Goal: Information Seeking & Learning: Learn about a topic

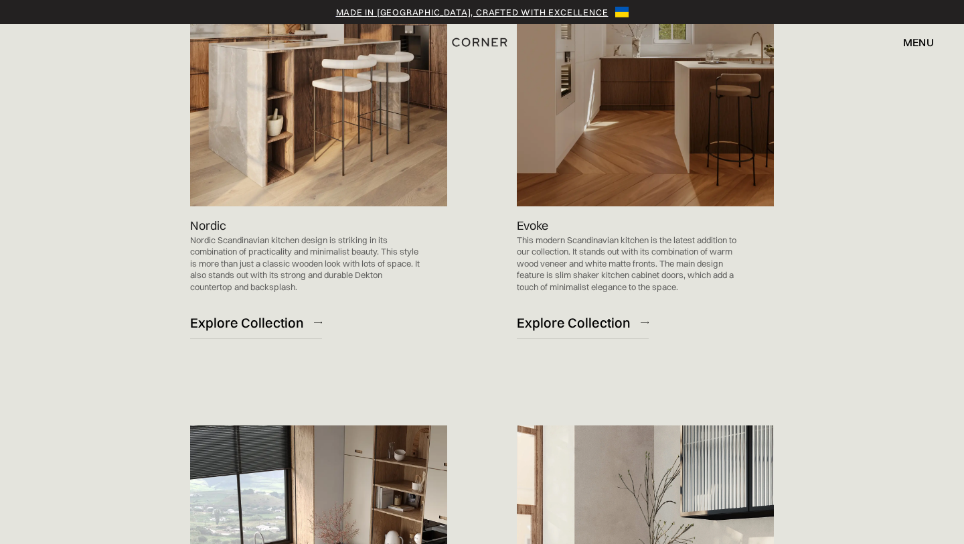
scroll to position [784, 0]
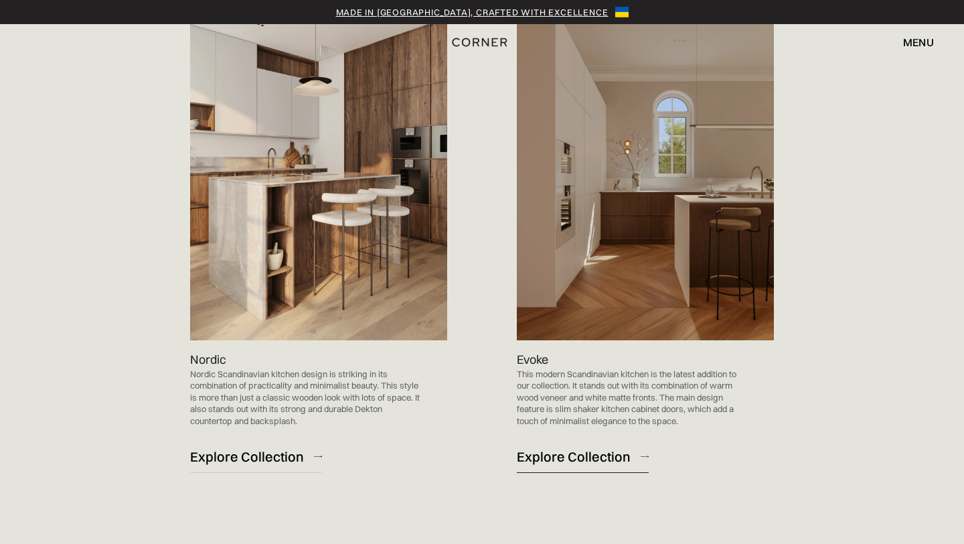
click at [557, 457] on div "Explore Collection" at bounding box center [574, 456] width 114 height 18
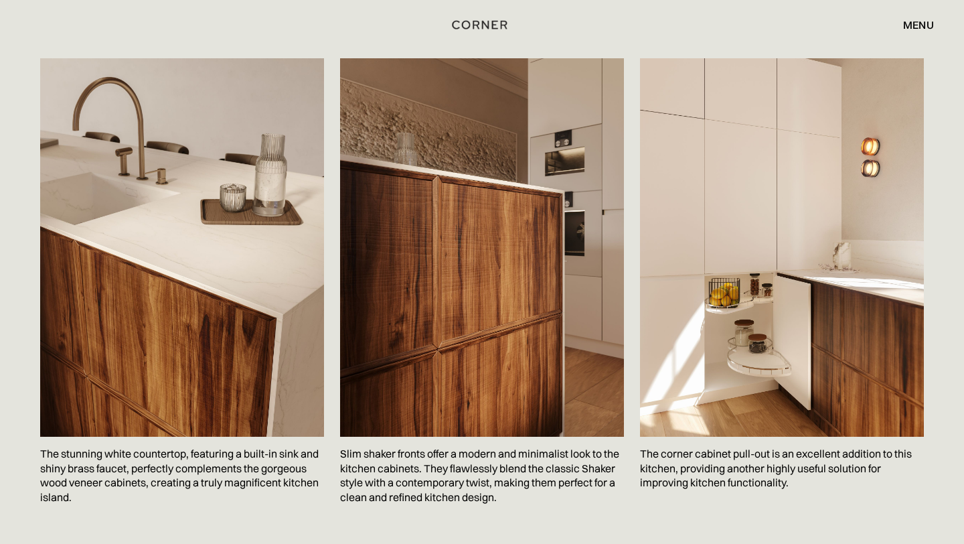
scroll to position [1953, 0]
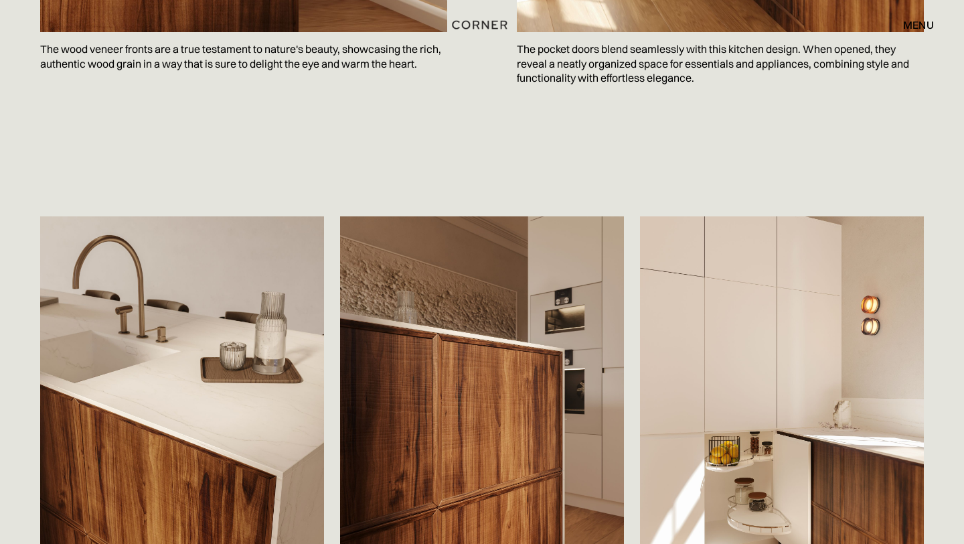
click at [915, 24] on div "menu" at bounding box center [918, 24] width 31 height 11
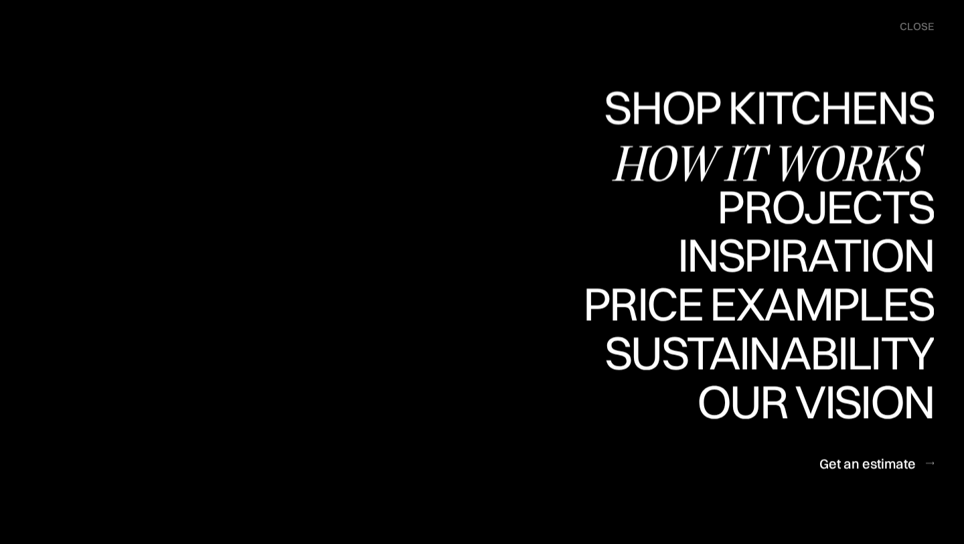
click at [832, 152] on div "How it works" at bounding box center [772, 162] width 323 height 47
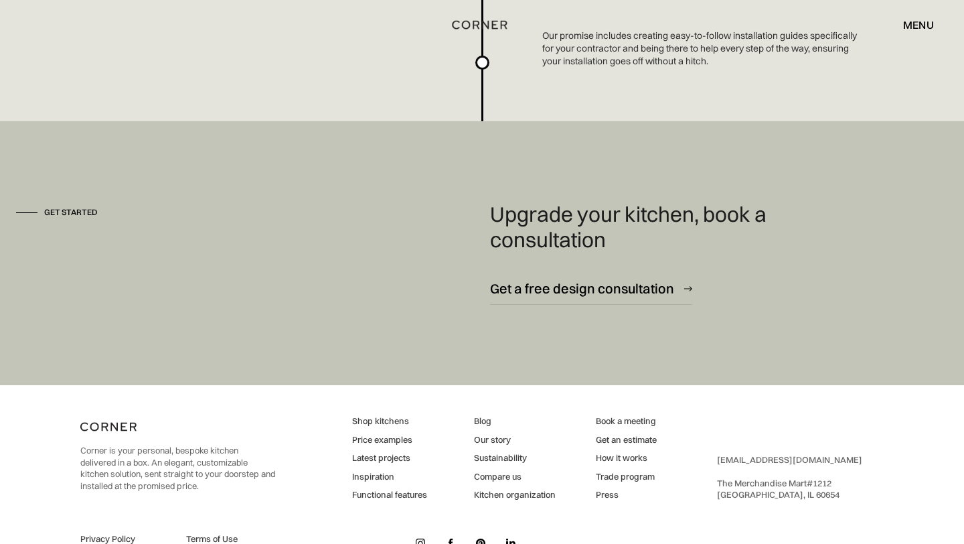
scroll to position [3651, 0]
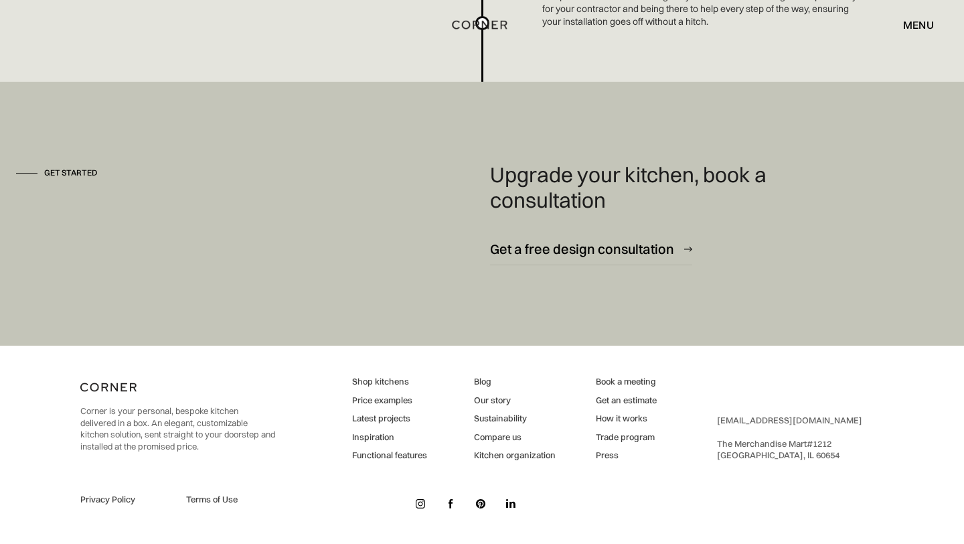
click at [387, 400] on link "Price examples" at bounding box center [389, 400] width 75 height 12
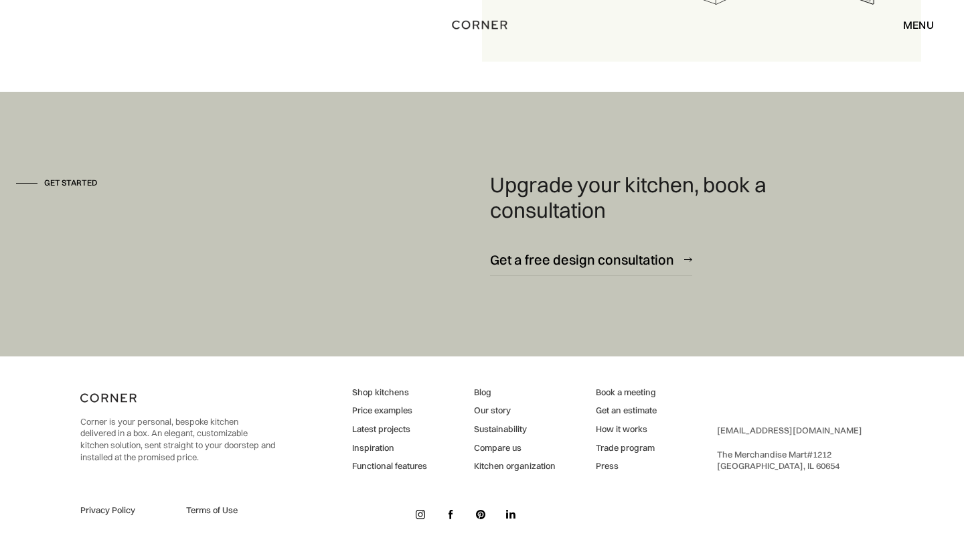
scroll to position [1848, 0]
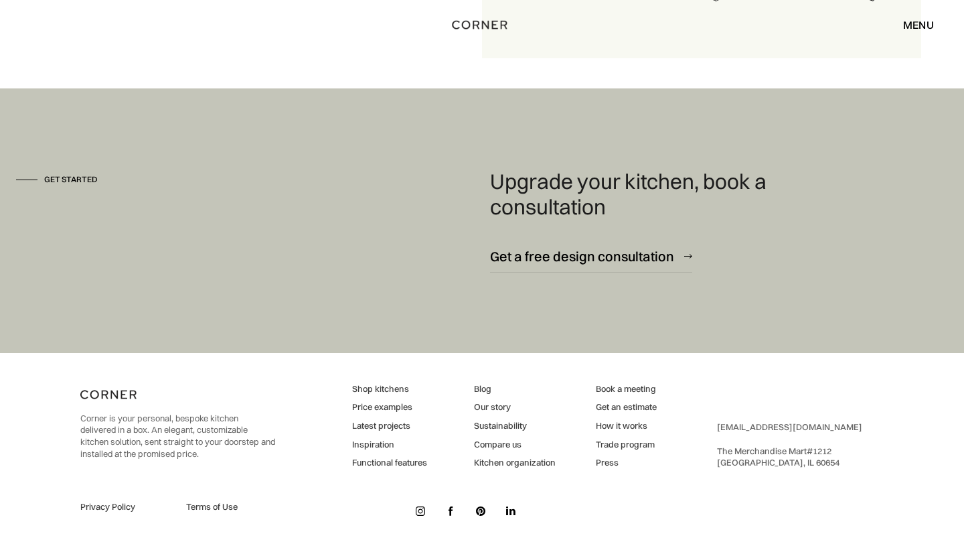
click at [488, 405] on link "Our story" at bounding box center [515, 407] width 82 height 12
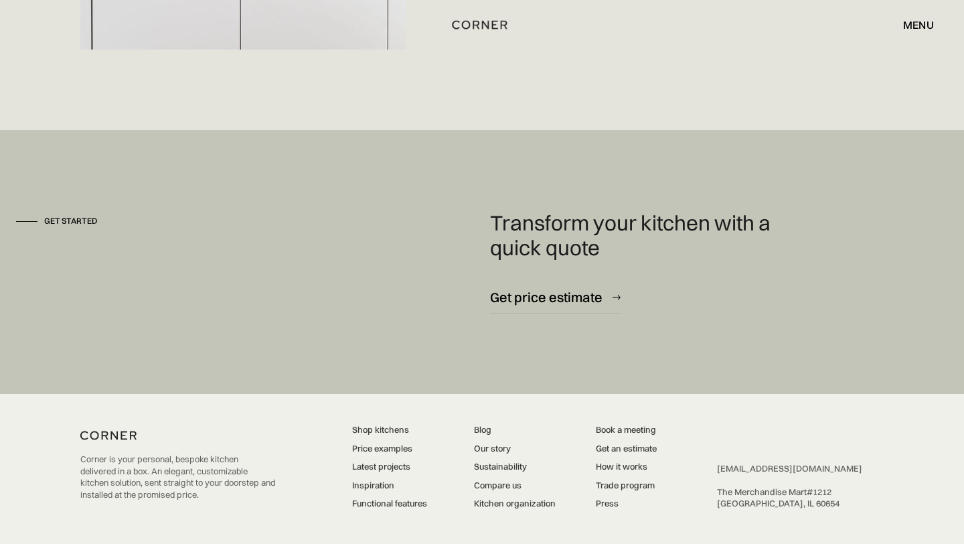
scroll to position [3569, 0]
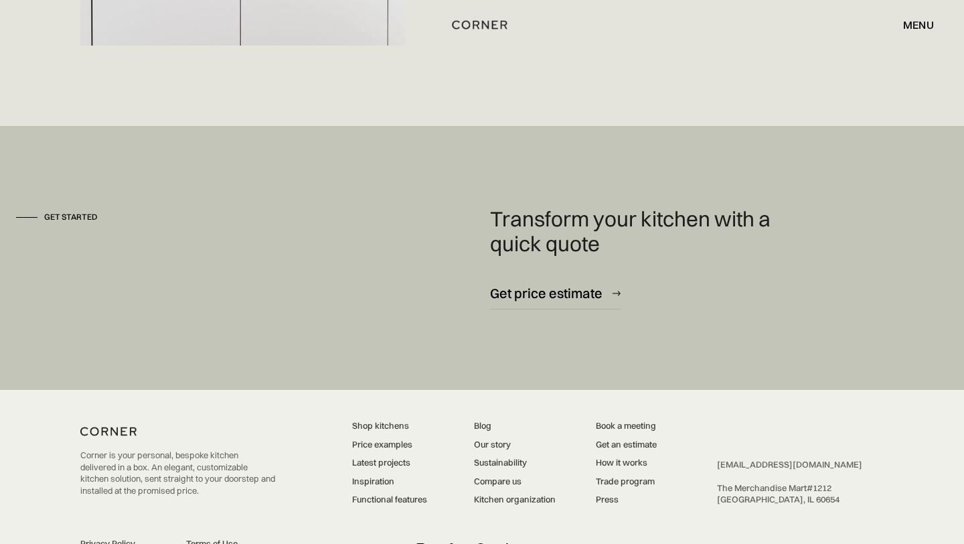
click at [388, 420] on link "Shop kitchens" at bounding box center [389, 426] width 75 height 12
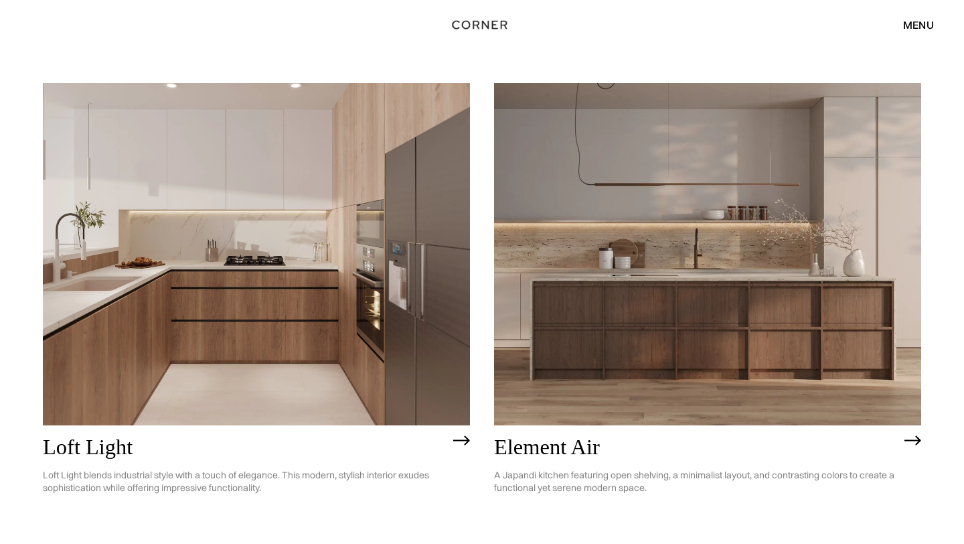
scroll to position [127, 0]
click at [590, 346] on img at bounding box center [707, 253] width 427 height 342
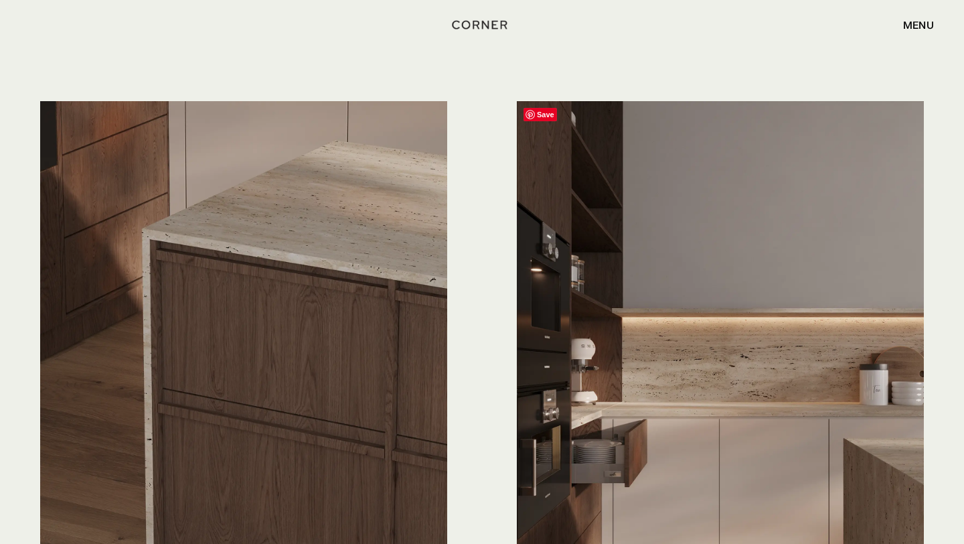
scroll to position [3229, 0]
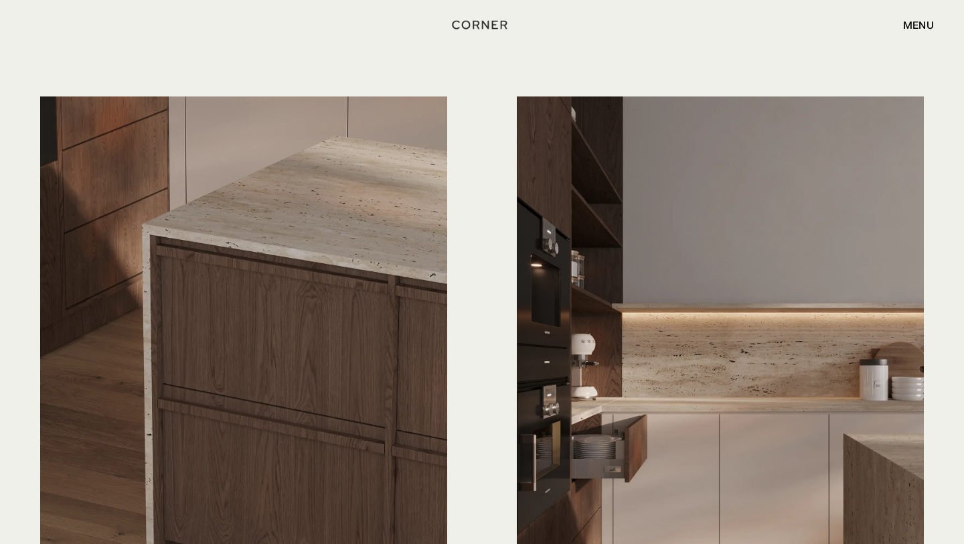
click at [919, 23] on div "menu" at bounding box center [918, 24] width 31 height 11
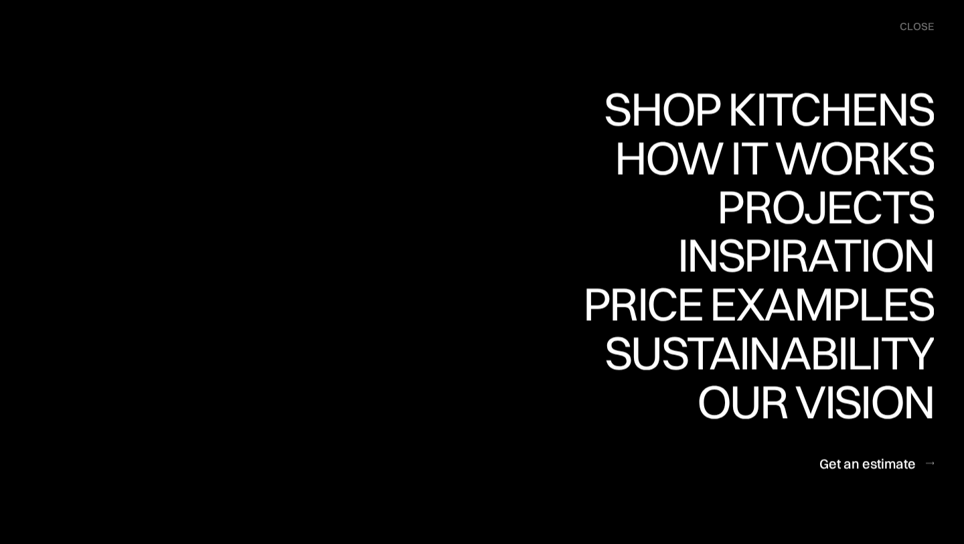
scroll to position [3194, 0]
click at [914, 27] on div "close" at bounding box center [917, 26] width 34 height 15
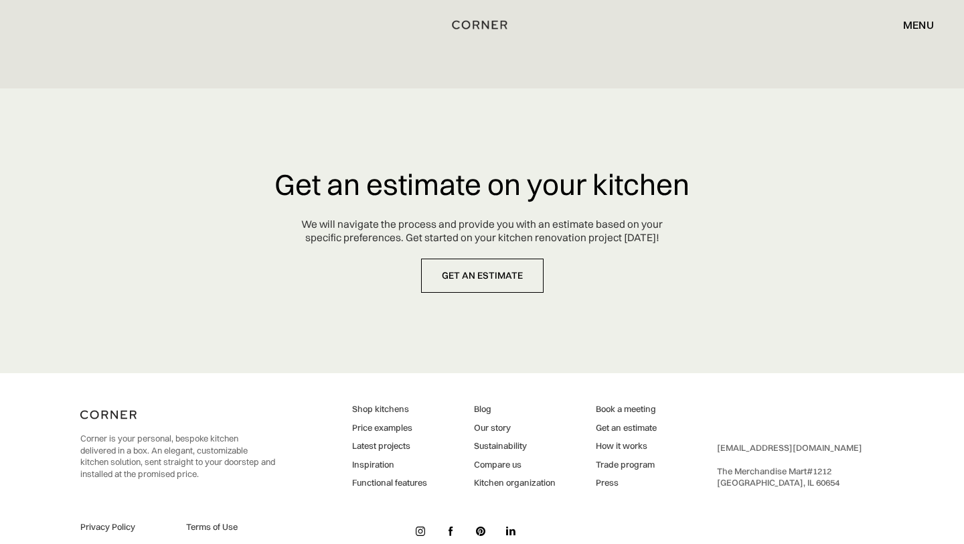
scroll to position [6693, 0]
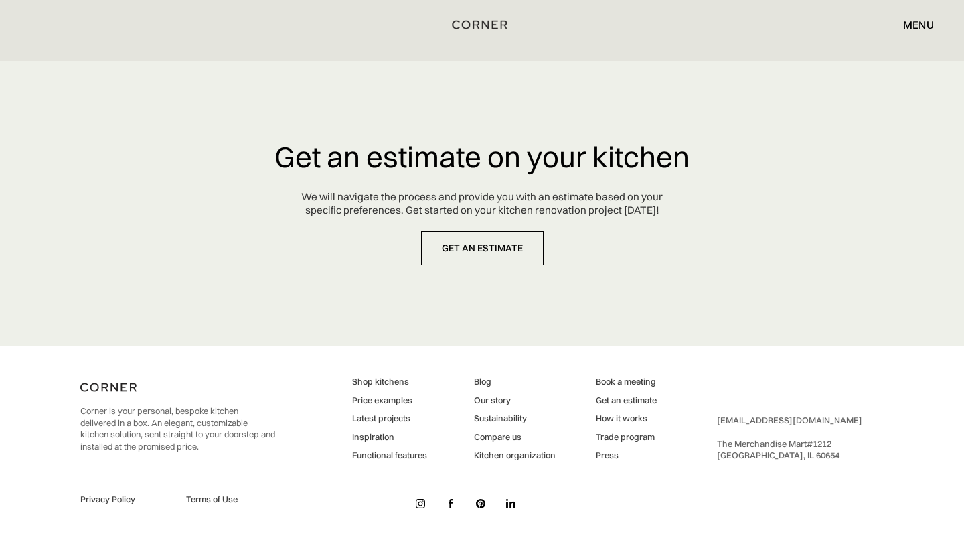
click at [419, 502] on img at bounding box center [420, 503] width 9 height 9
click at [418, 502] on img at bounding box center [420, 503] width 9 height 9
click at [388, 398] on link "Price examples" at bounding box center [389, 400] width 75 height 12
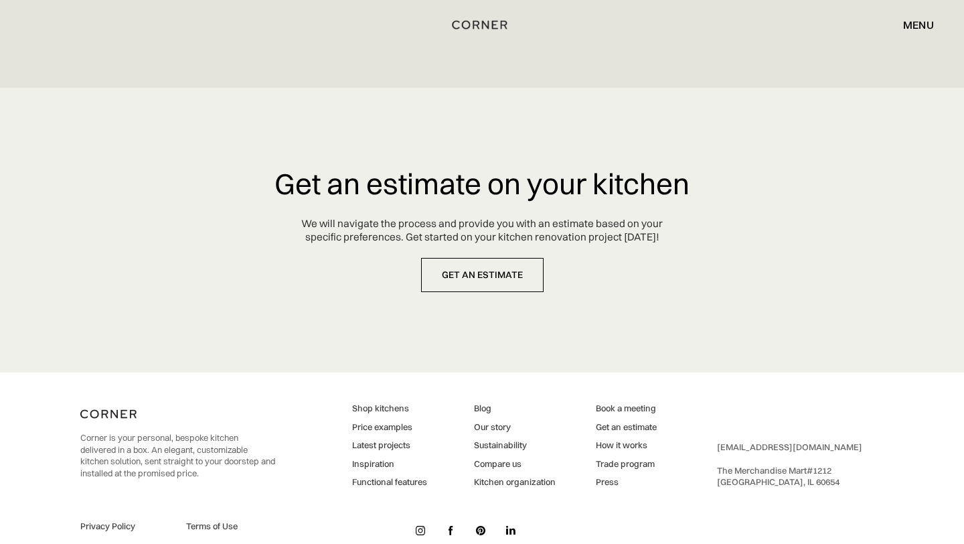
scroll to position [6693, 0]
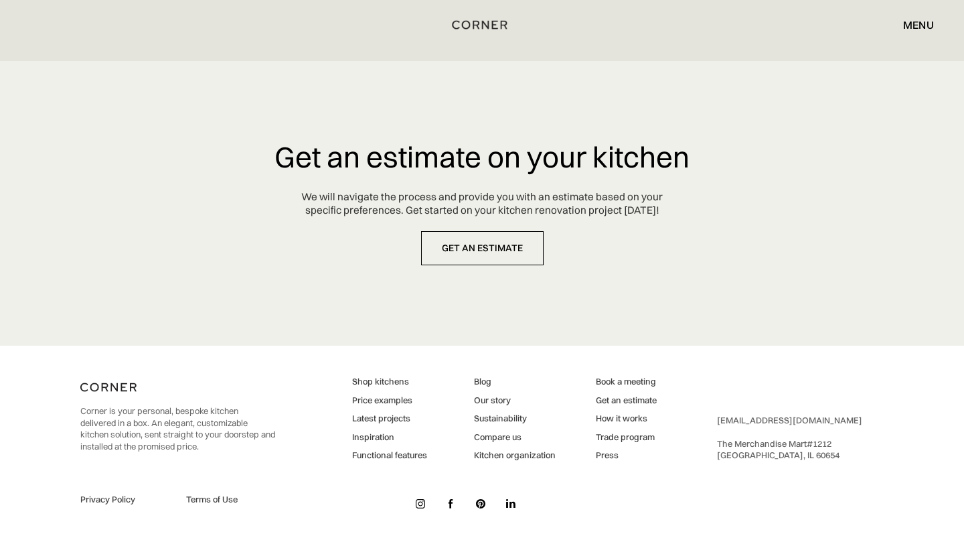
click at [422, 501] on img at bounding box center [420, 503] width 9 height 9
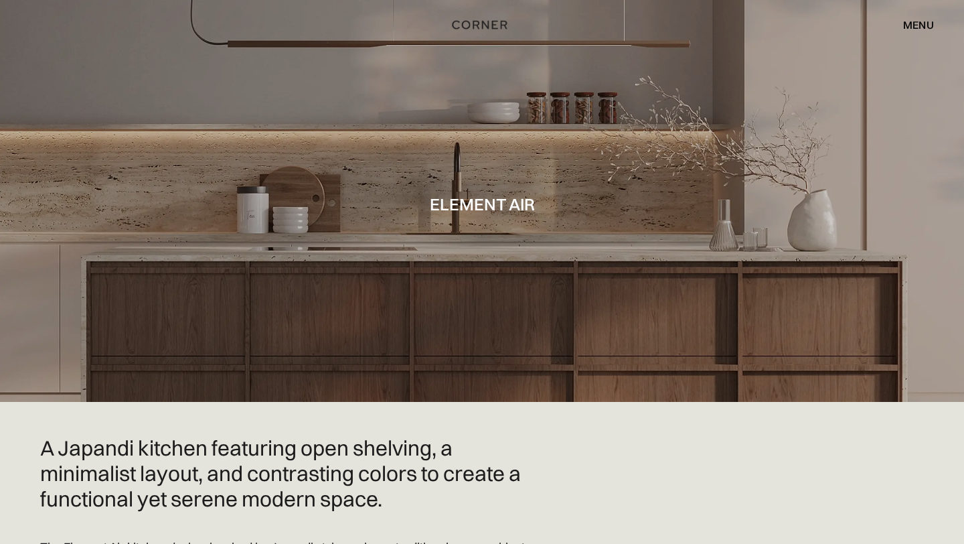
click at [919, 23] on div "menu" at bounding box center [918, 24] width 31 height 11
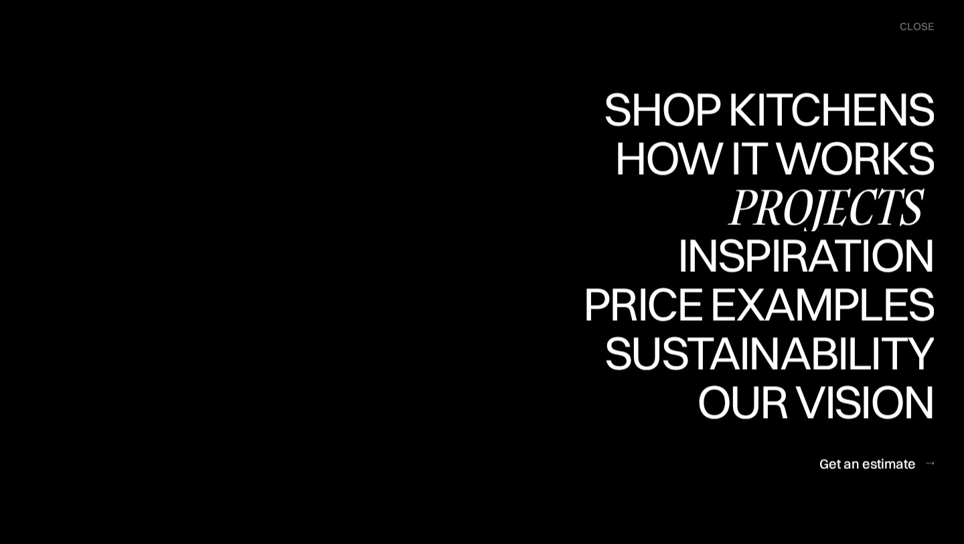
click at [784, 202] on div "Projects" at bounding box center [825, 206] width 217 height 47
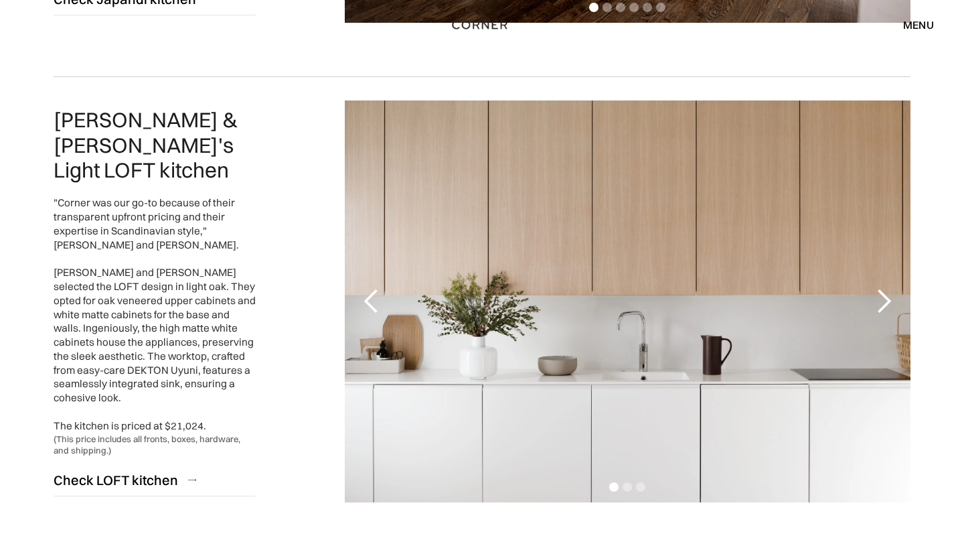
scroll to position [1092, 0]
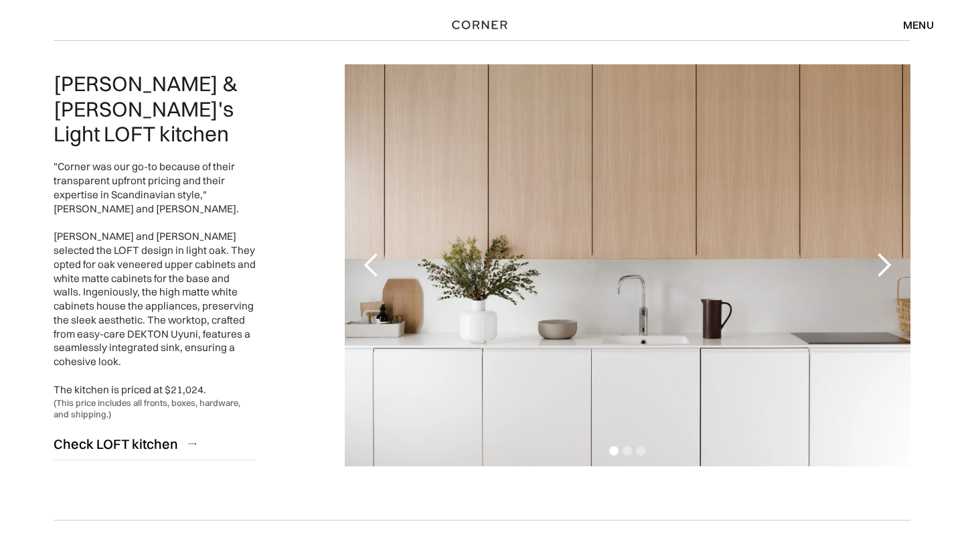
click at [887, 263] on div "next slide" at bounding box center [884, 265] width 27 height 27
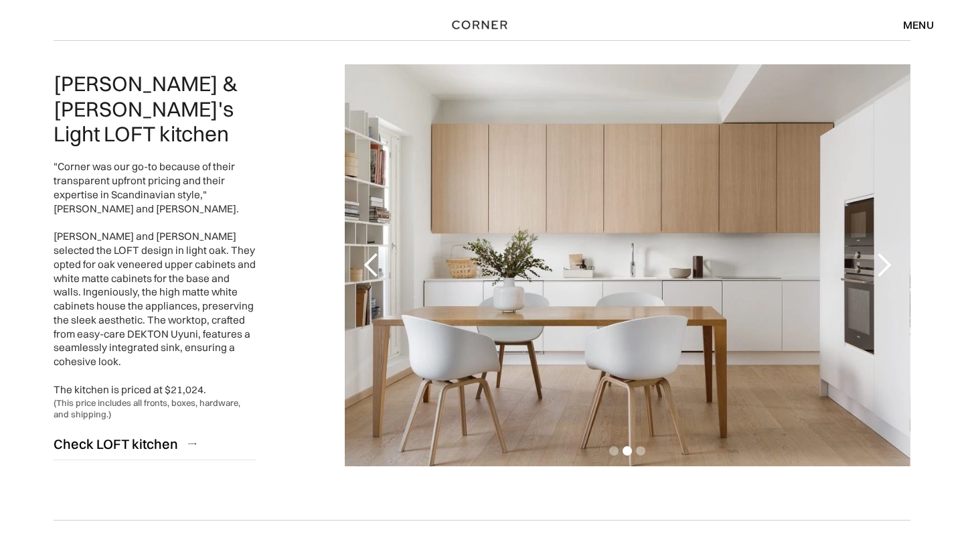
click at [887, 263] on div "next slide" at bounding box center [884, 265] width 27 height 27
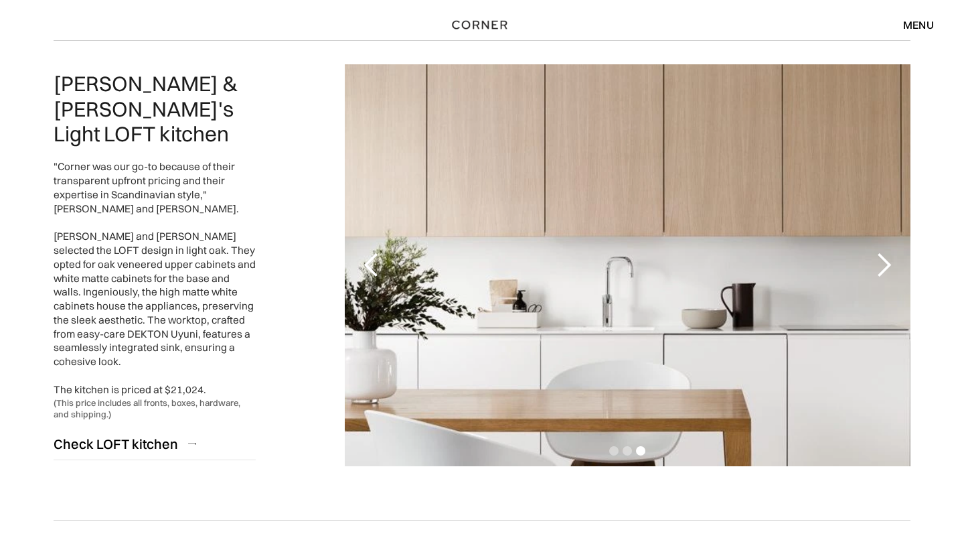
click at [887, 263] on div "next slide" at bounding box center [884, 265] width 27 height 27
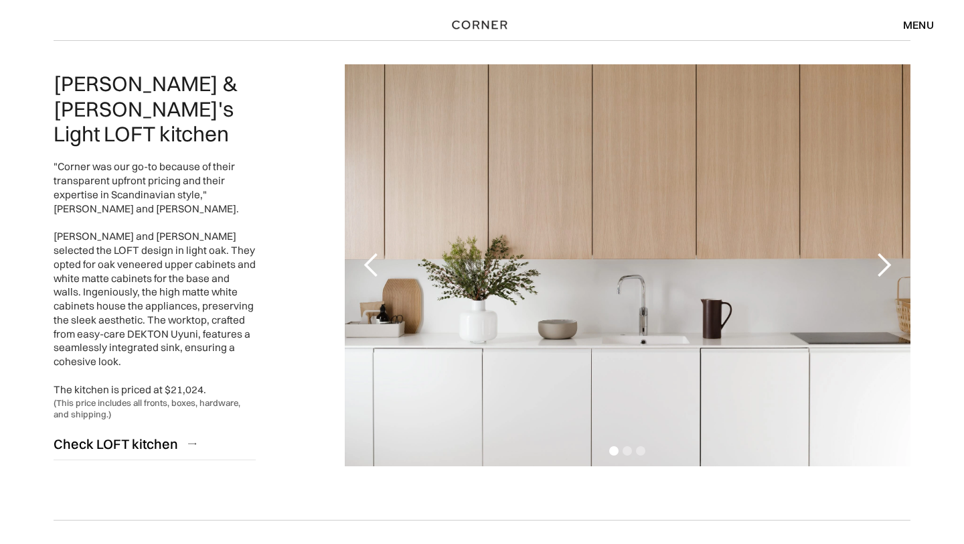
click at [887, 263] on div "next slide" at bounding box center [884, 265] width 27 height 27
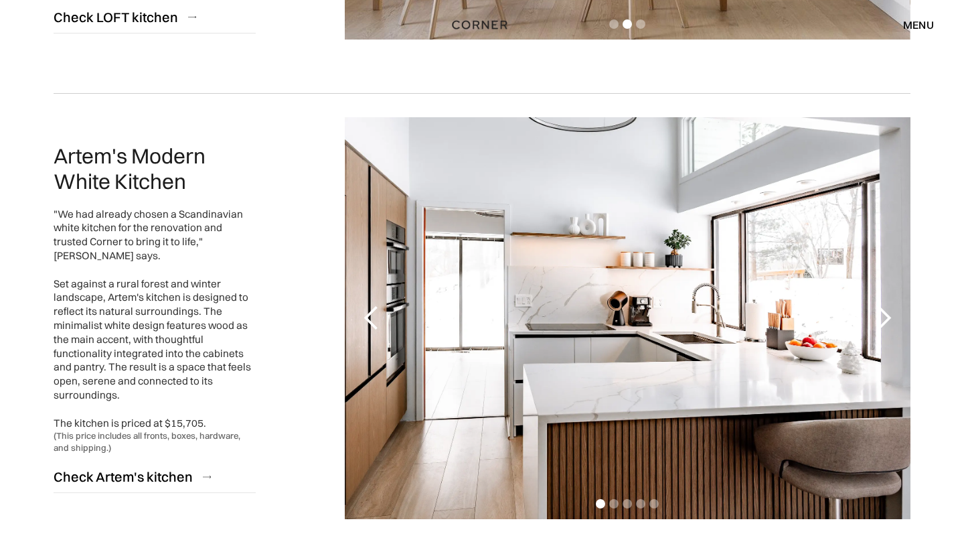
scroll to position [1521, 0]
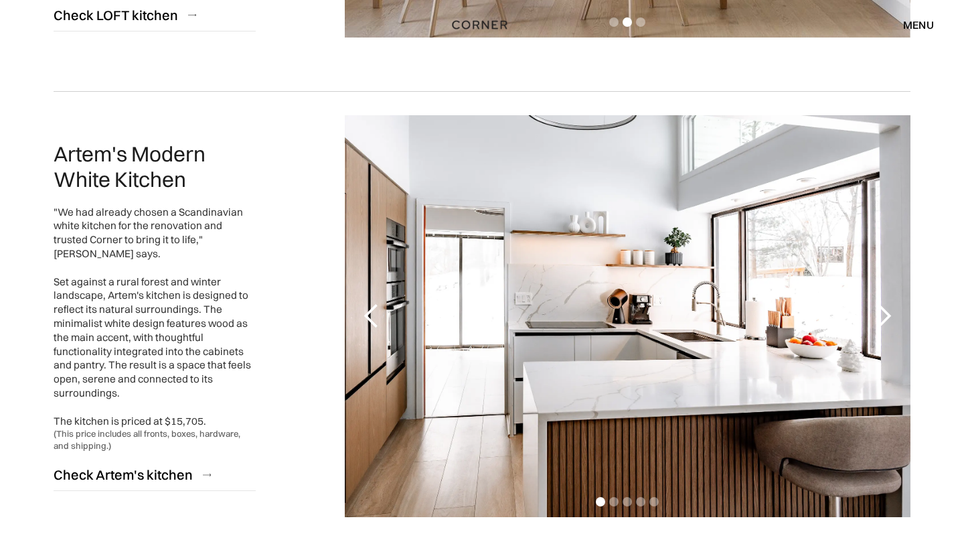
click at [887, 317] on div "next slide" at bounding box center [884, 316] width 27 height 27
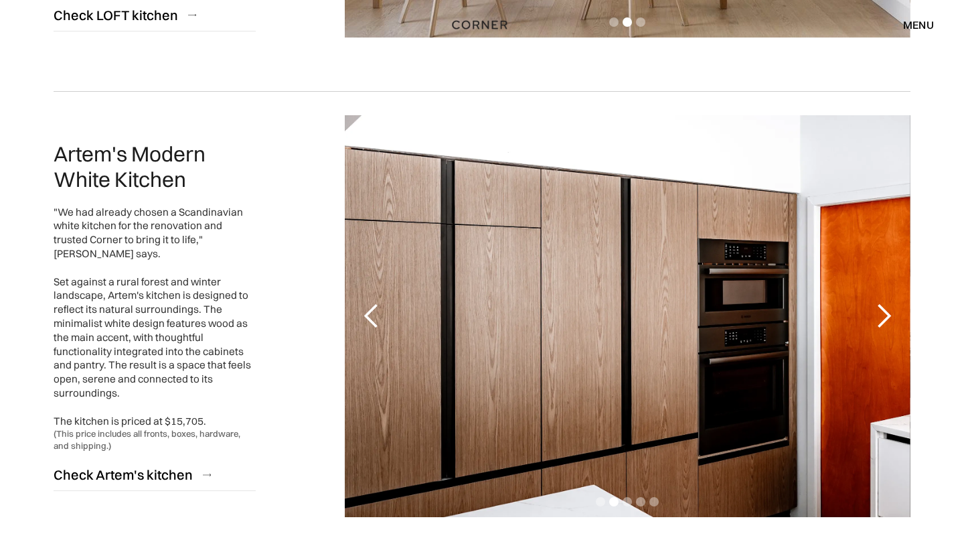
click at [887, 317] on div "next slide" at bounding box center [884, 316] width 27 height 27
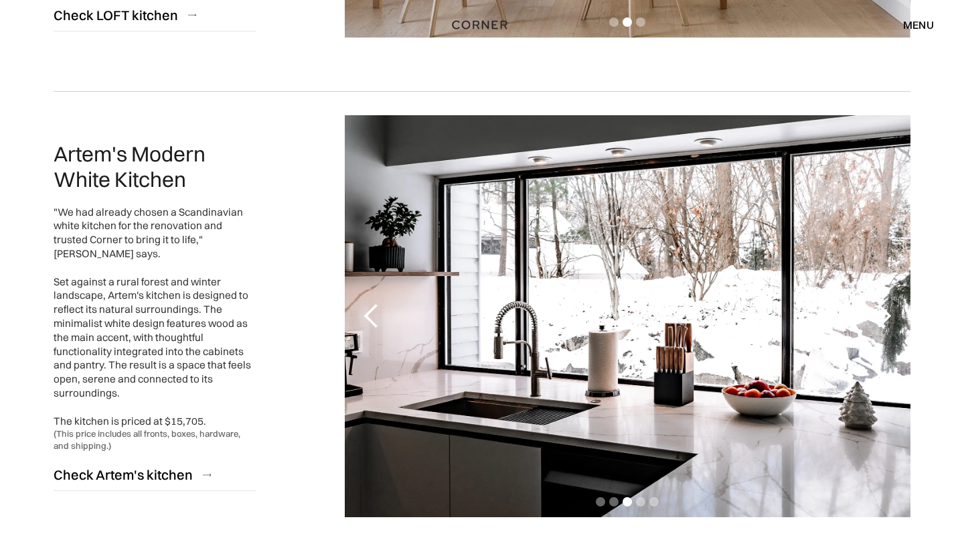
click at [887, 317] on div "next slide" at bounding box center [884, 316] width 27 height 27
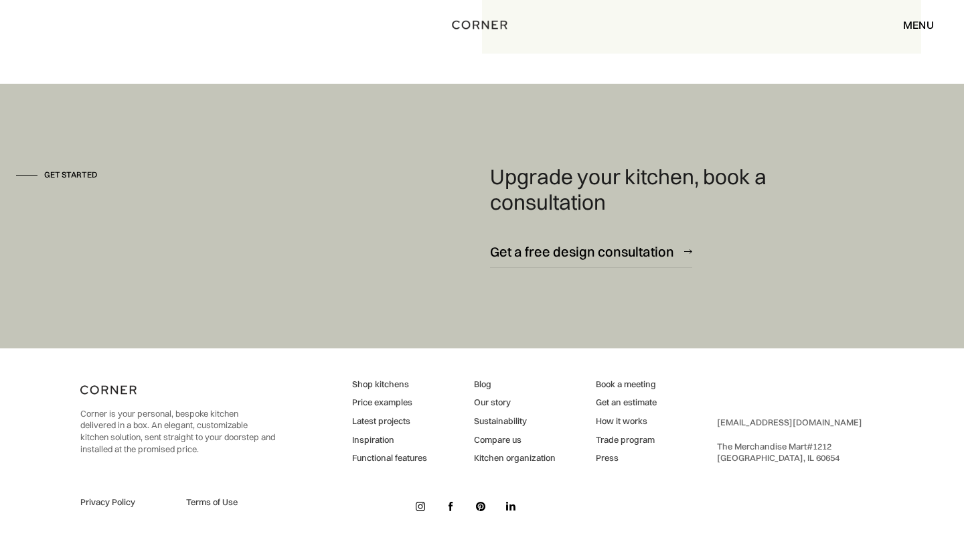
scroll to position [1854, 0]
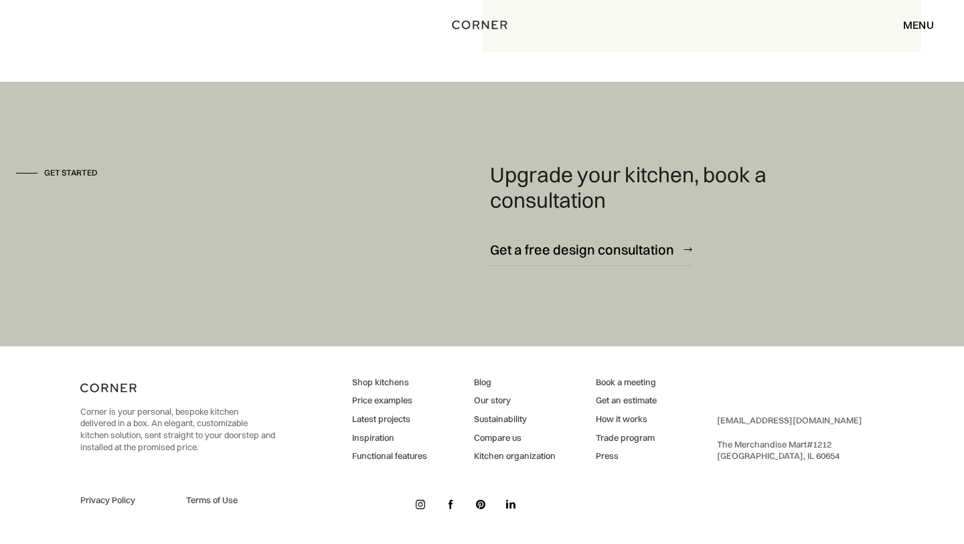
click at [368, 419] on link "Latest projects" at bounding box center [389, 419] width 75 height 12
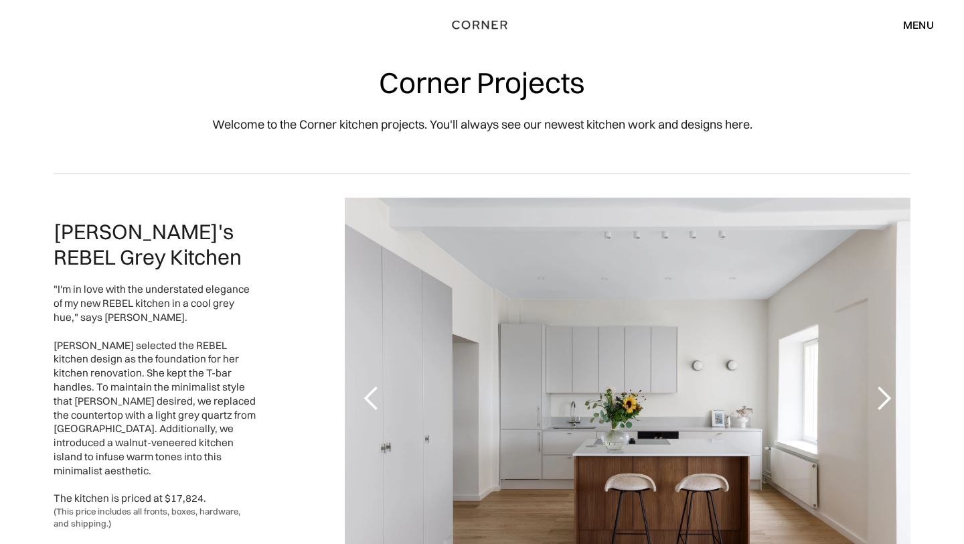
click at [917, 23] on div "menu" at bounding box center [918, 24] width 31 height 11
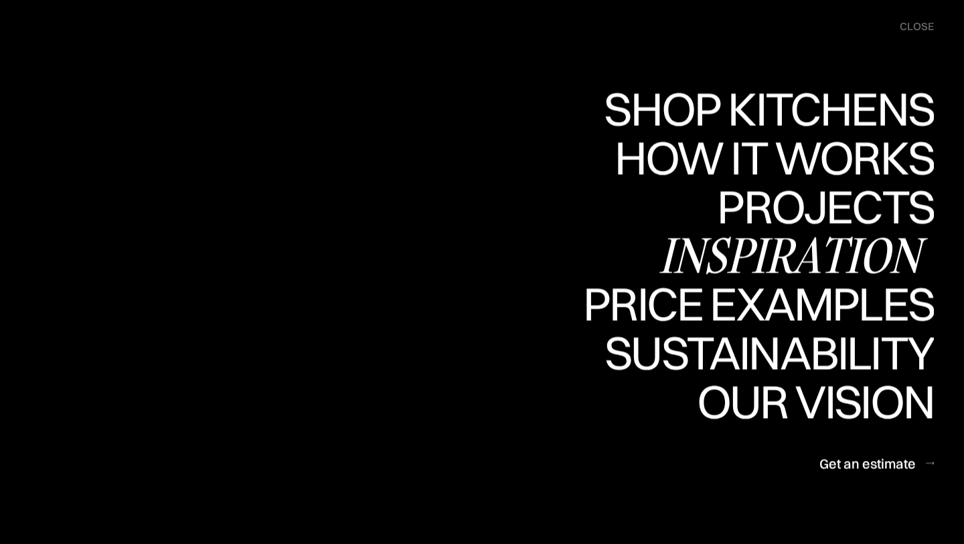
click at [810, 257] on div "Inspiration" at bounding box center [796, 255] width 275 height 47
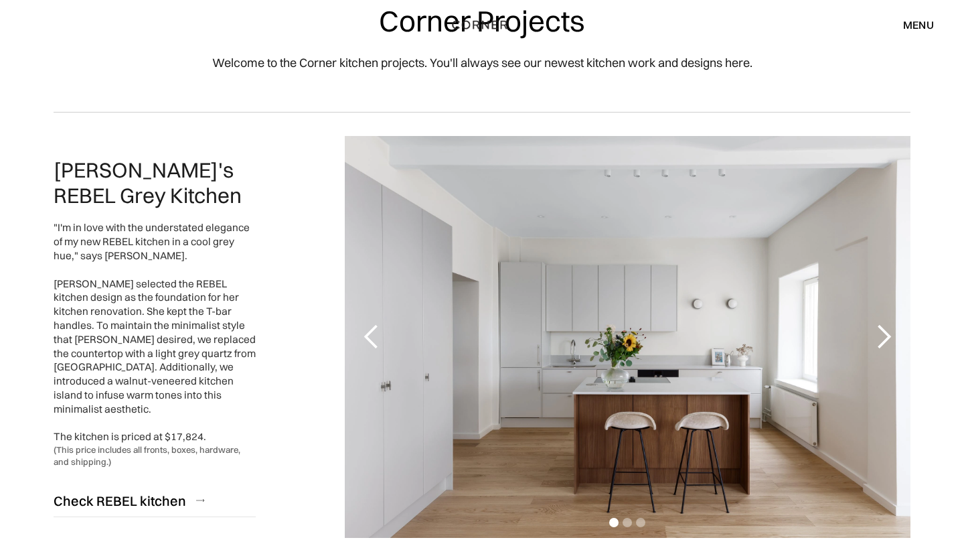
scroll to position [63, 0]
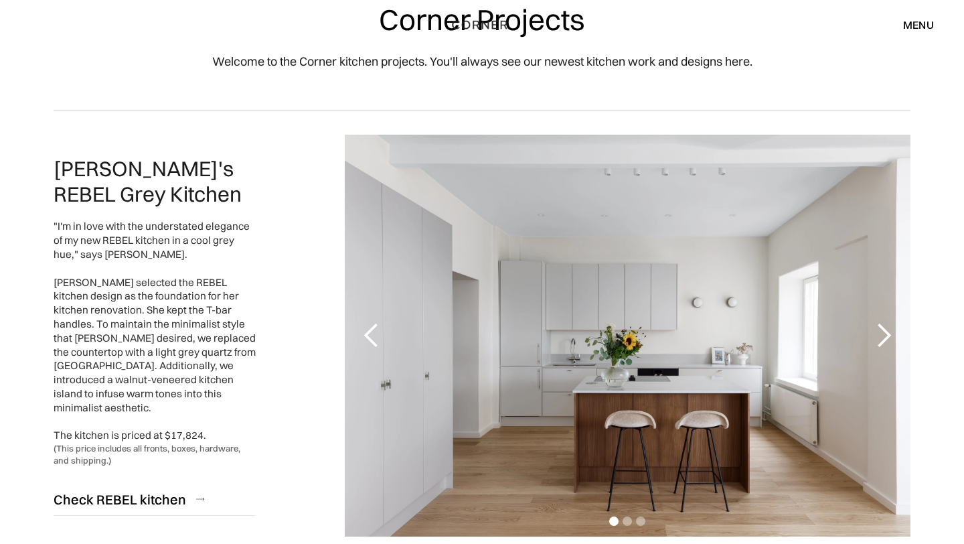
click at [887, 333] on div "next slide" at bounding box center [884, 335] width 27 height 27
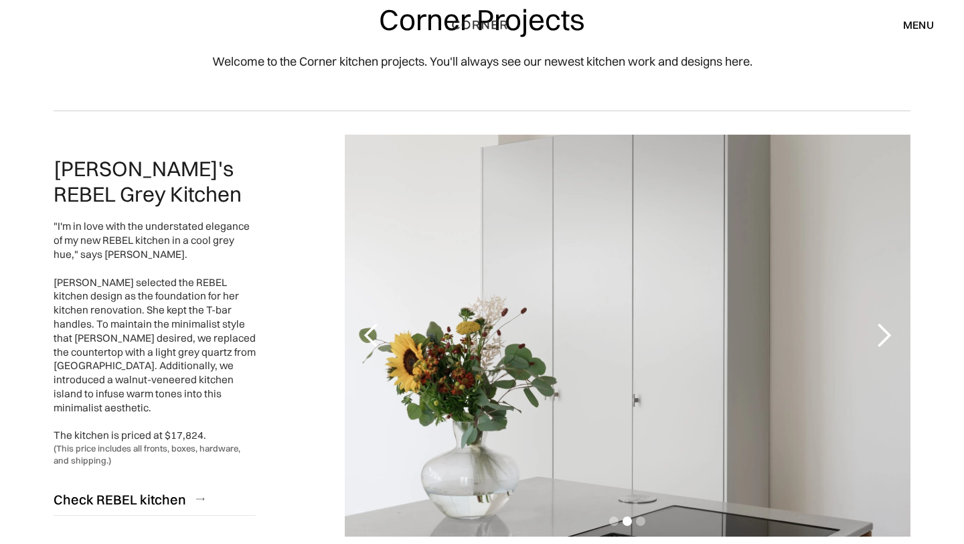
click at [887, 333] on div "next slide" at bounding box center [884, 335] width 27 height 27
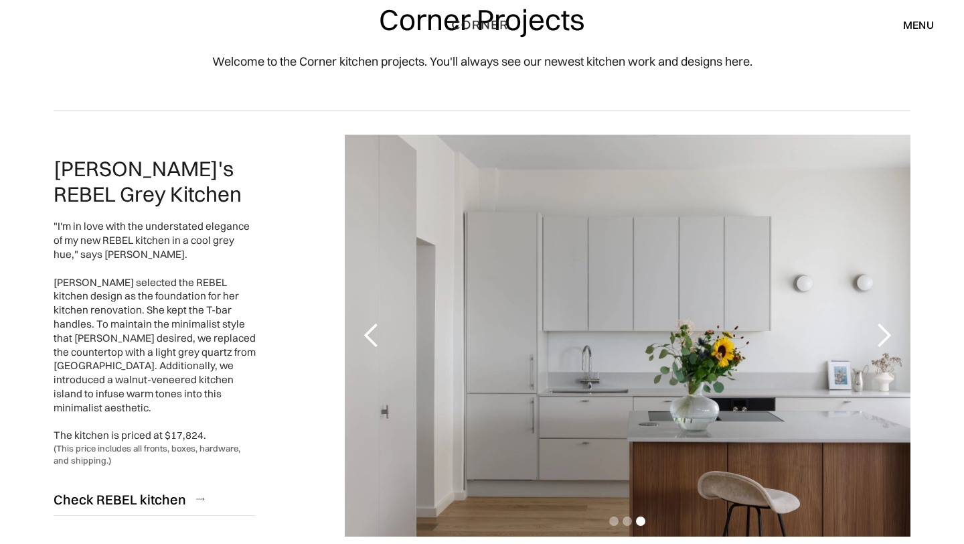
click at [887, 333] on div "next slide" at bounding box center [884, 335] width 27 height 27
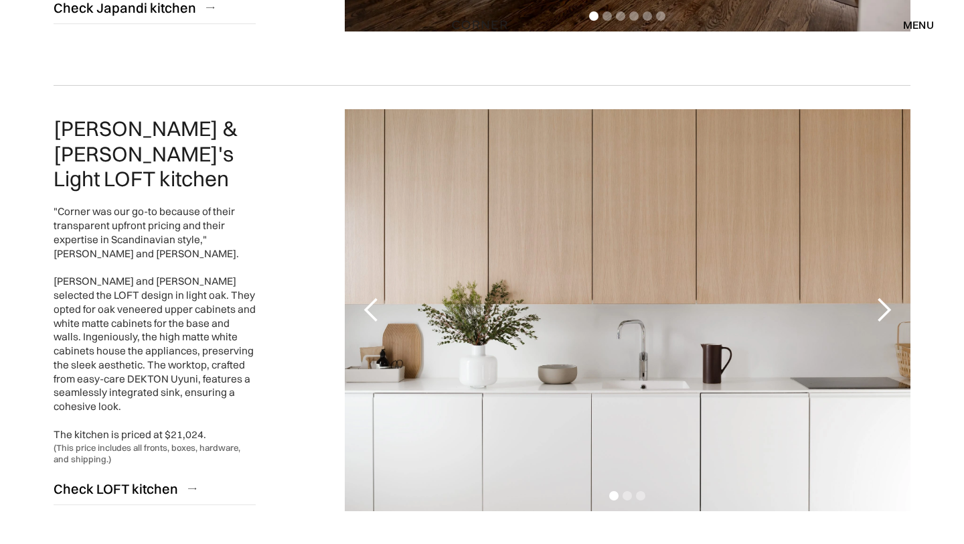
scroll to position [1100, 0]
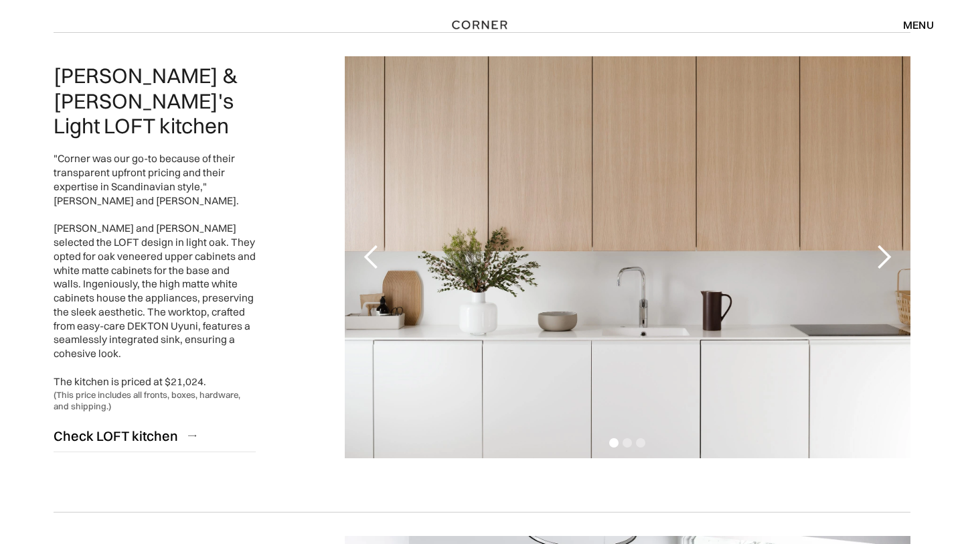
click at [885, 254] on div "next slide" at bounding box center [884, 257] width 27 height 27
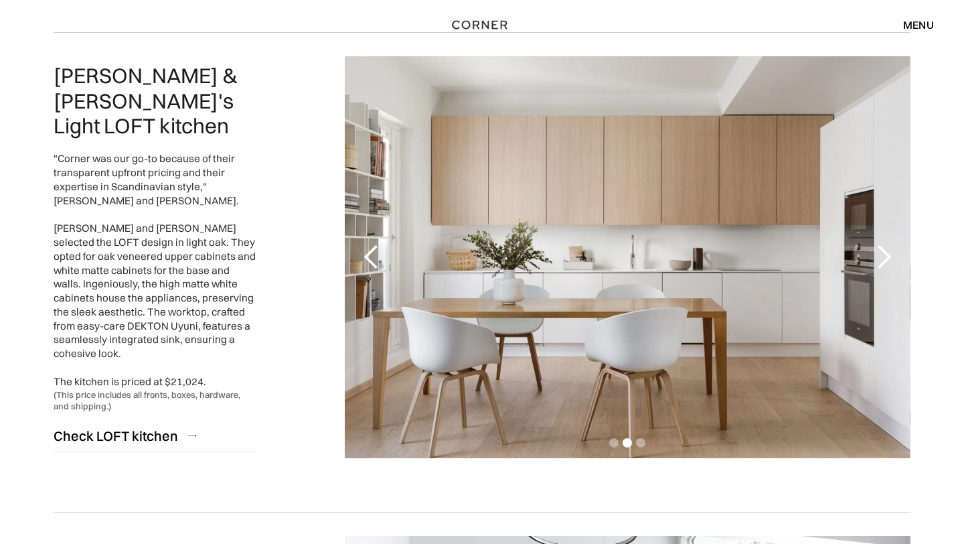
click at [885, 254] on div "next slide" at bounding box center [884, 257] width 27 height 27
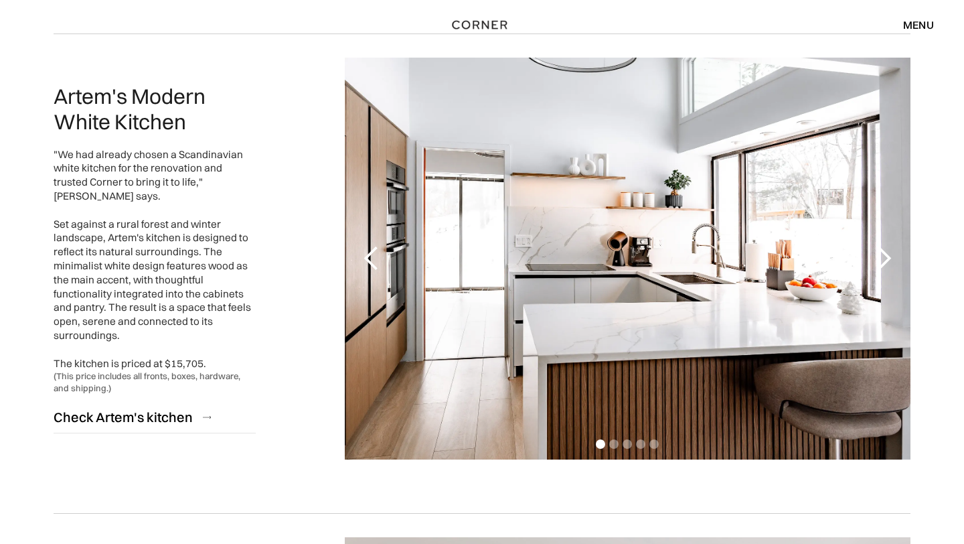
scroll to position [1592, 0]
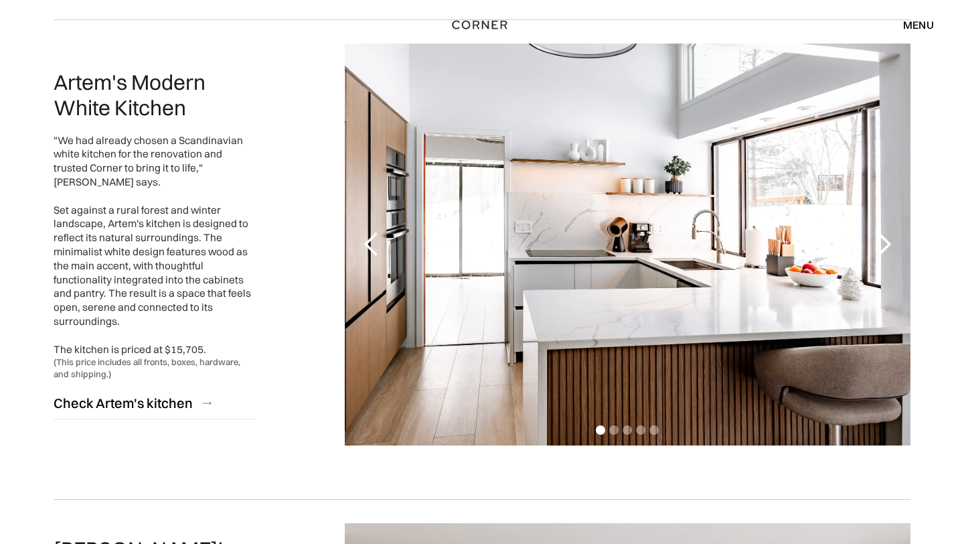
click at [883, 244] on div "next slide" at bounding box center [884, 244] width 27 height 27
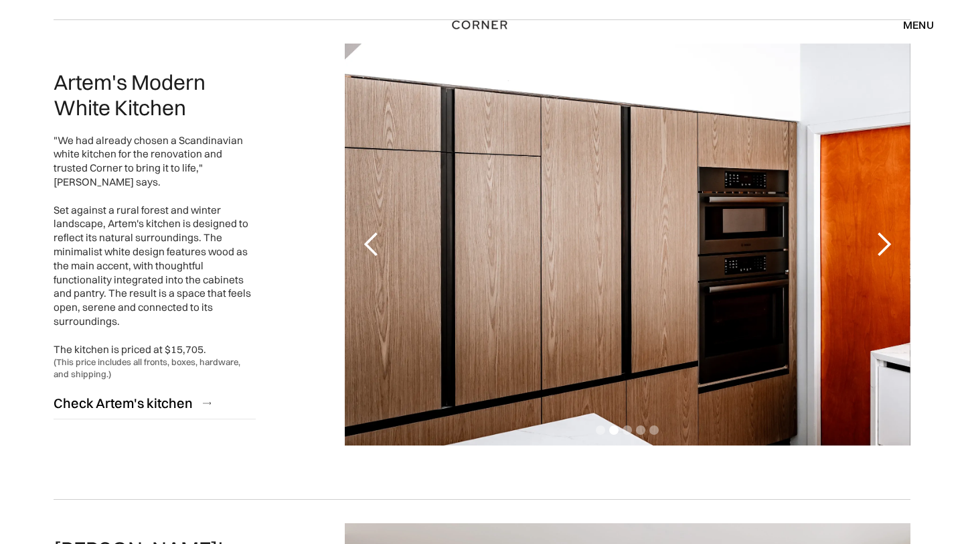
click at [883, 244] on div "next slide" at bounding box center [884, 244] width 27 height 27
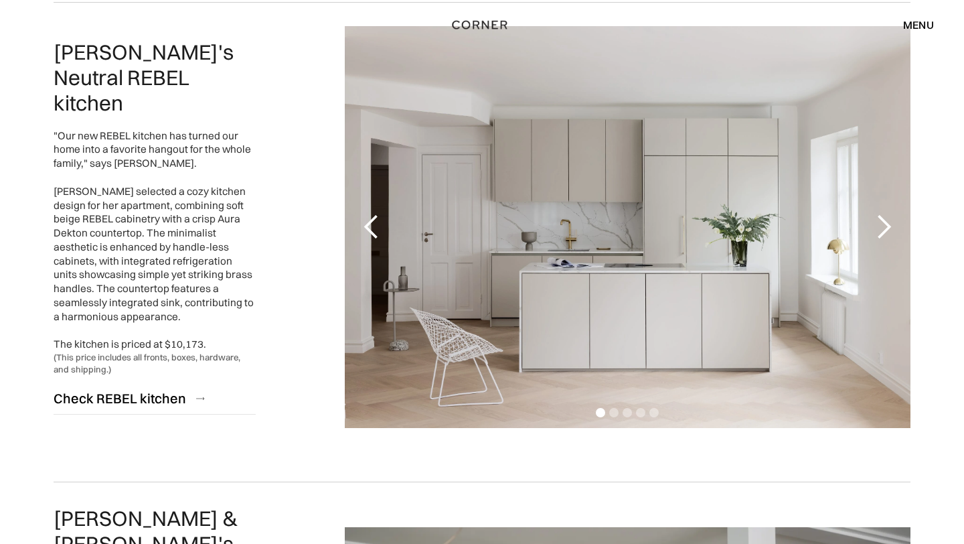
scroll to position [2095, 0]
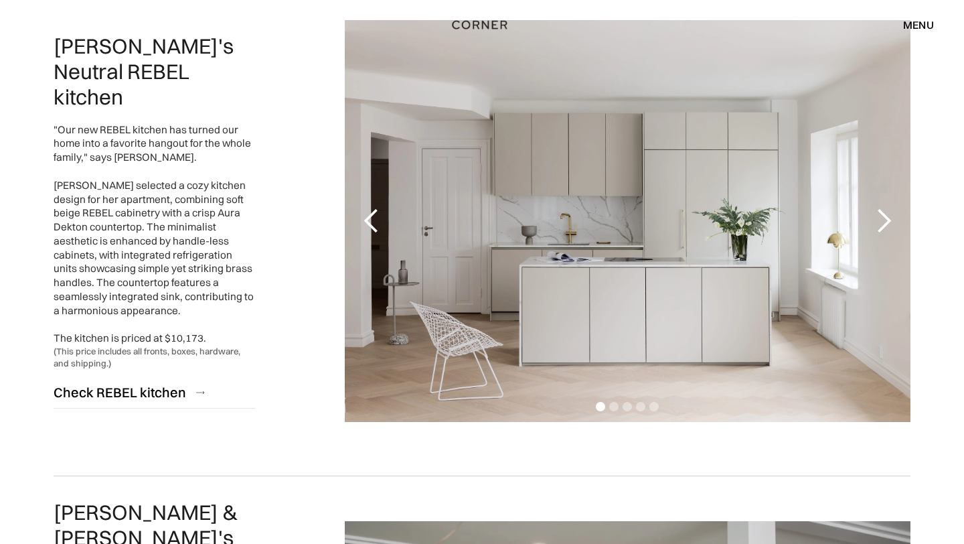
click at [886, 225] on div "next slide" at bounding box center [884, 221] width 27 height 27
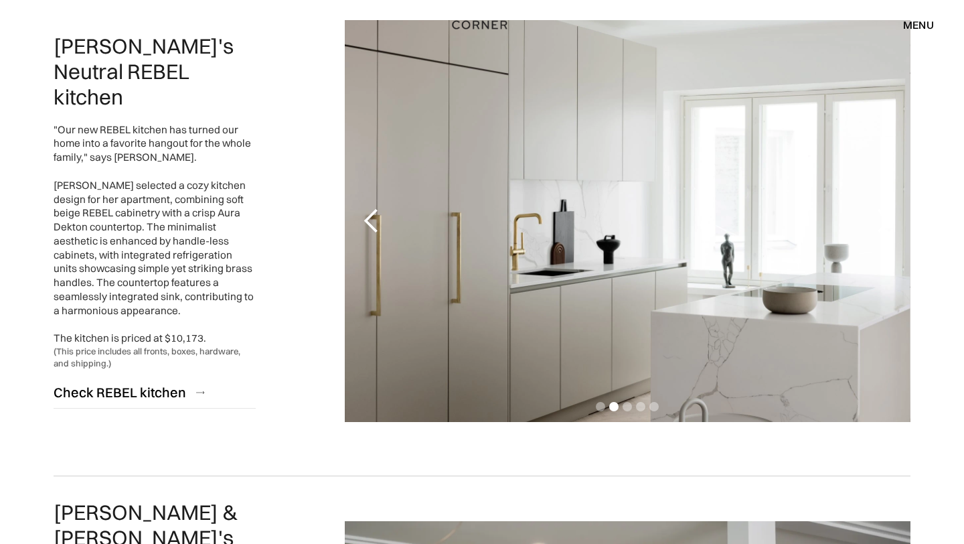
click at [886, 225] on div "next slide" at bounding box center [884, 221] width 27 height 27
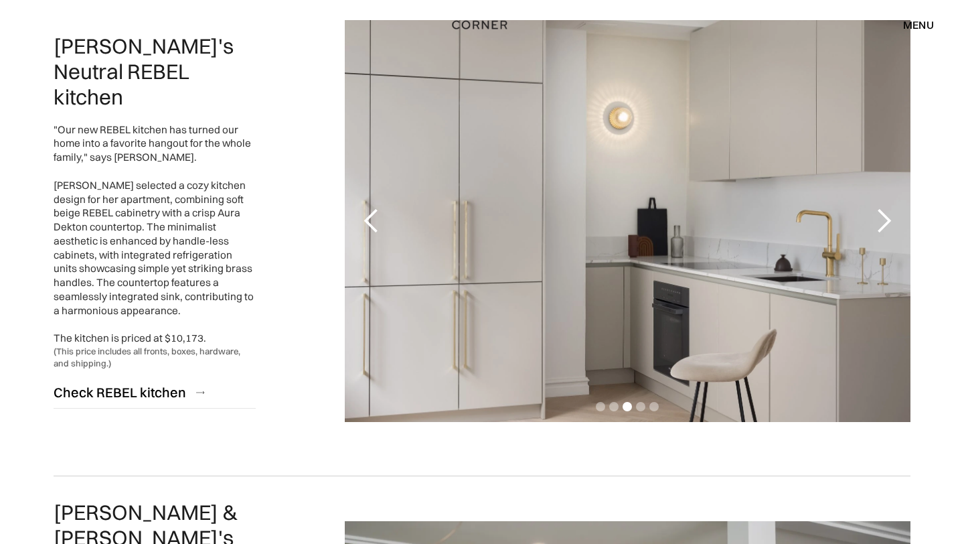
click at [886, 225] on div "next slide" at bounding box center [884, 221] width 27 height 27
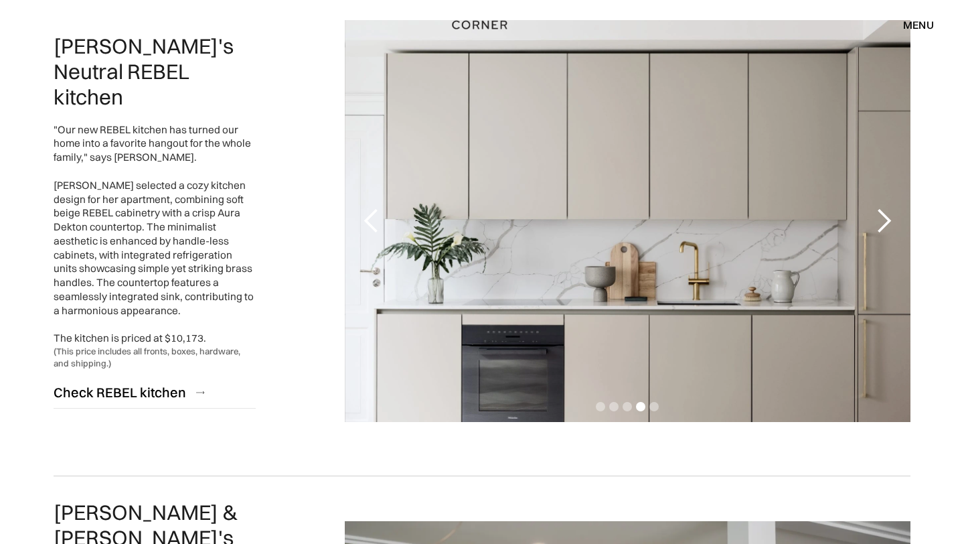
click at [886, 225] on div "next slide" at bounding box center [884, 221] width 27 height 27
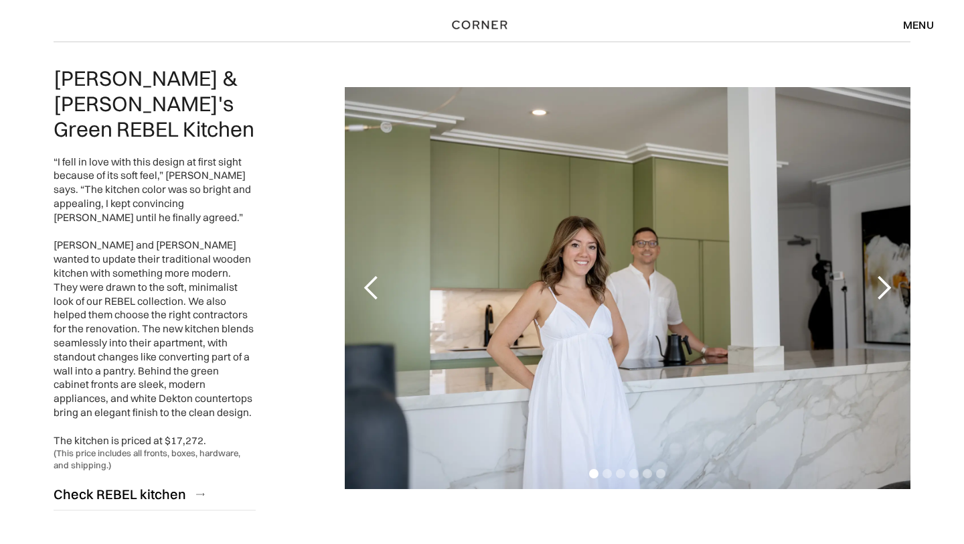
scroll to position [2534, 0]
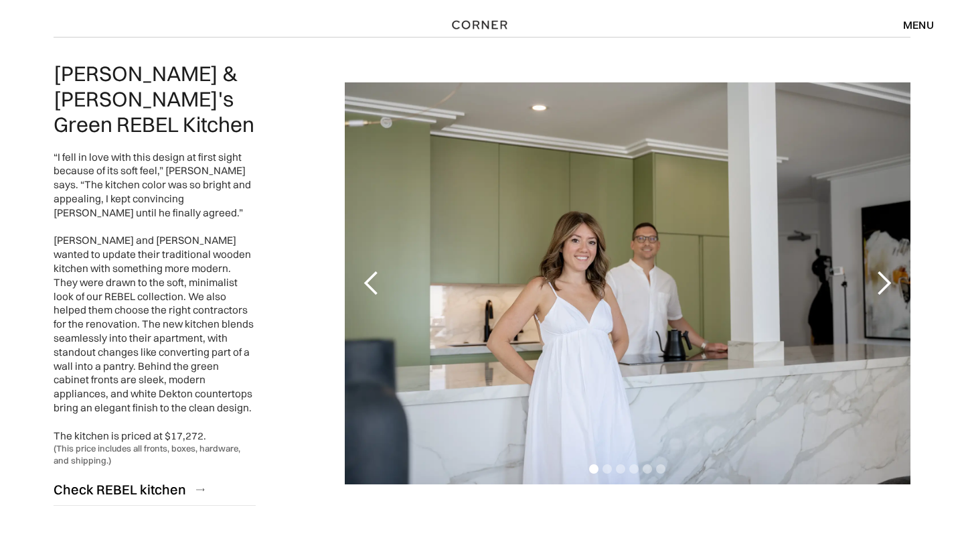
click at [885, 270] on div "next slide" at bounding box center [884, 283] width 27 height 27
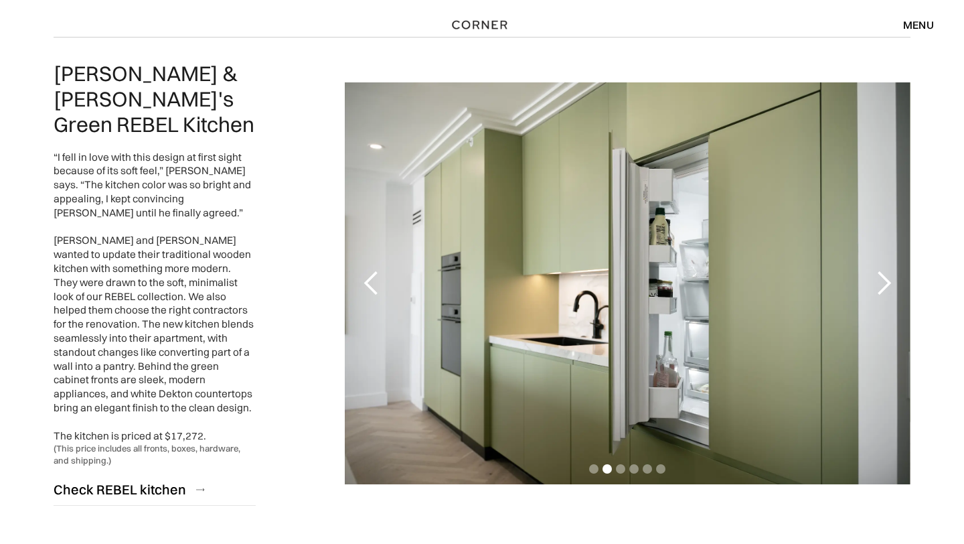
click at [885, 270] on div "next slide" at bounding box center [884, 283] width 27 height 27
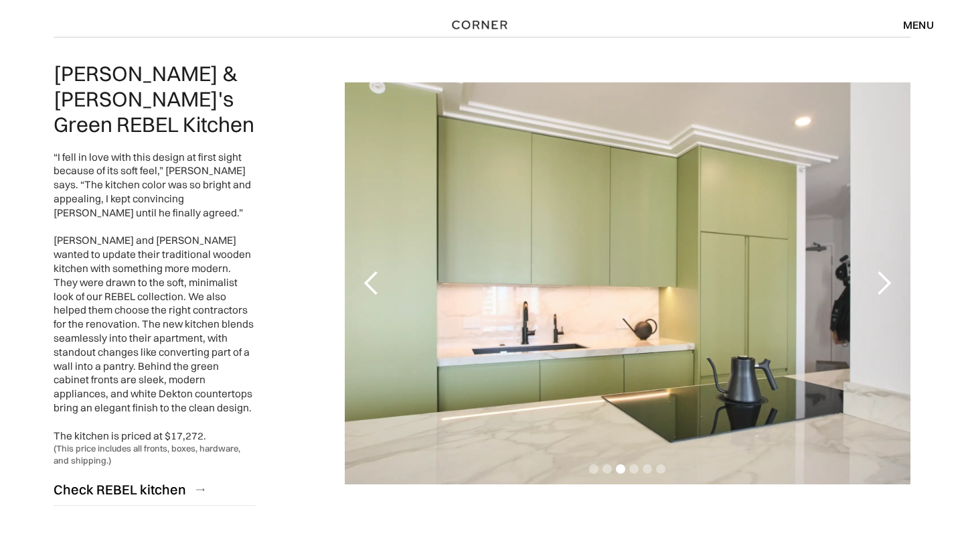
click at [885, 270] on div "next slide" at bounding box center [884, 283] width 27 height 27
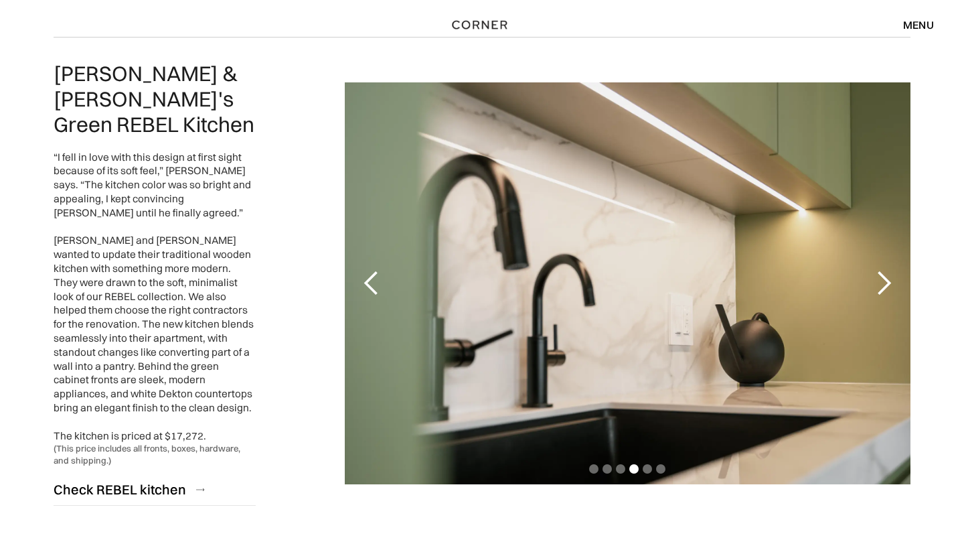
click at [885, 270] on div "next slide" at bounding box center [884, 283] width 27 height 27
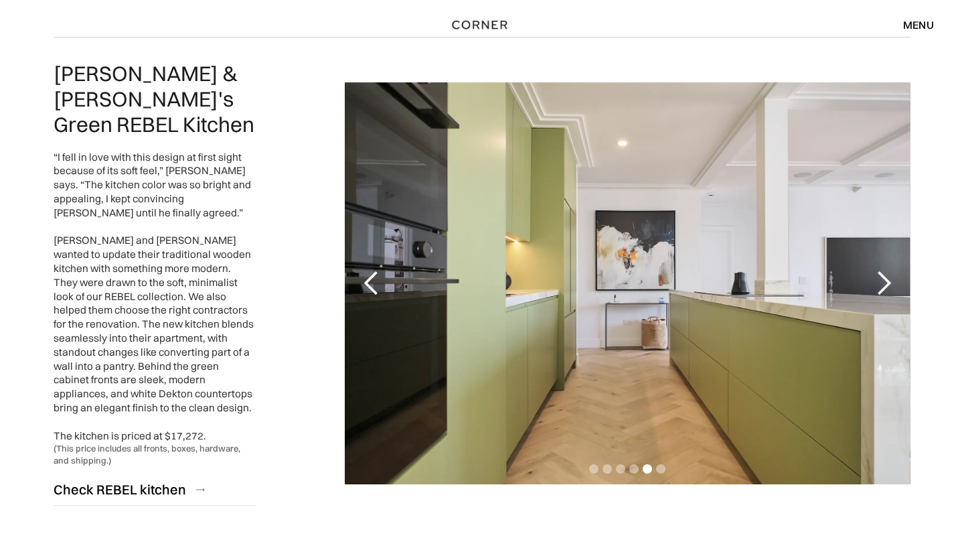
click at [885, 270] on div "next slide" at bounding box center [884, 283] width 27 height 27
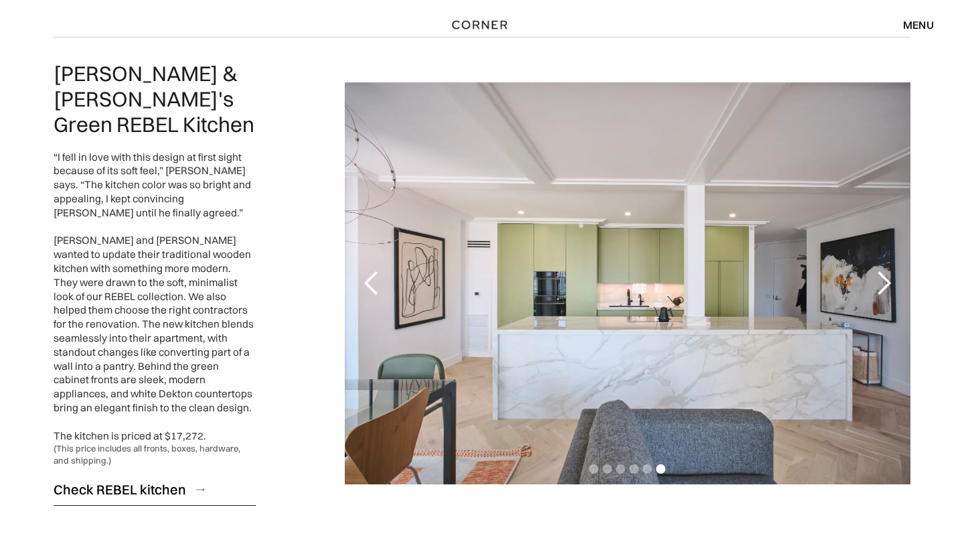
click at [159, 480] on div "Check REBEL kitchen" at bounding box center [120, 489] width 133 height 18
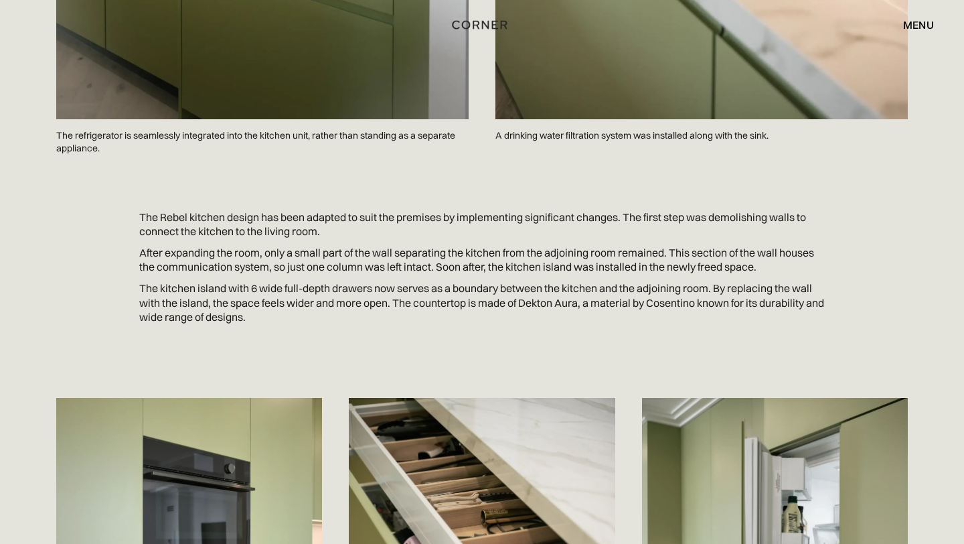
scroll to position [2176, 0]
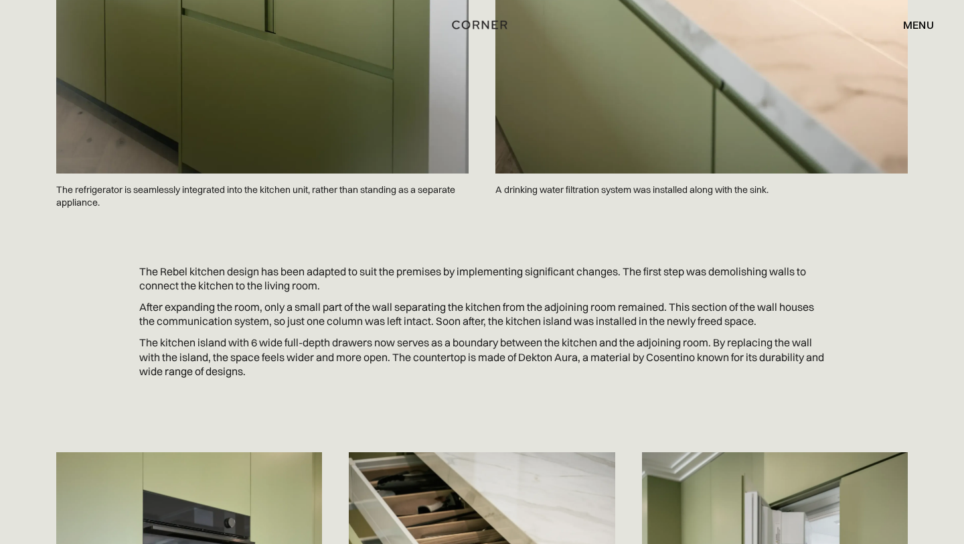
click at [918, 22] on div "menu" at bounding box center [918, 24] width 31 height 11
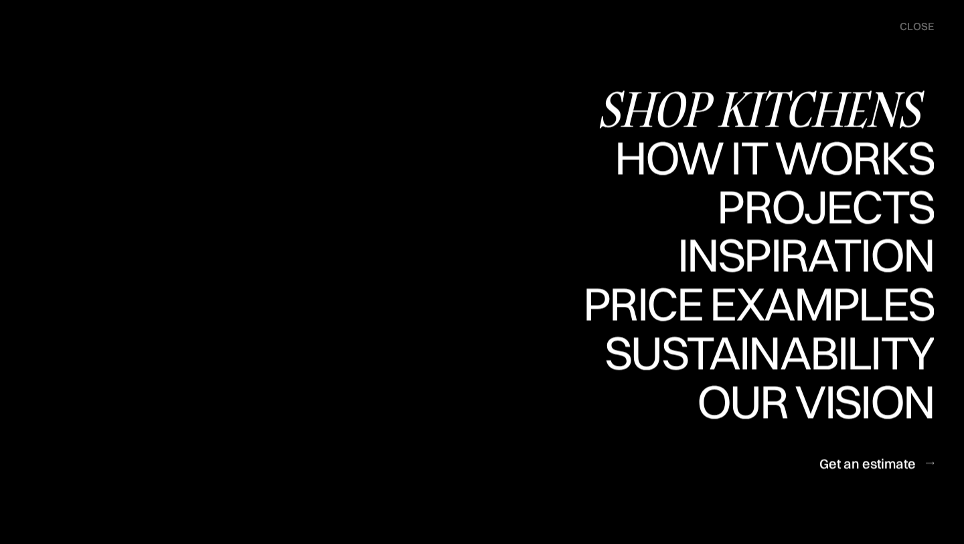
click at [773, 113] on div "Shop Kitchens" at bounding box center [765, 108] width 337 height 47
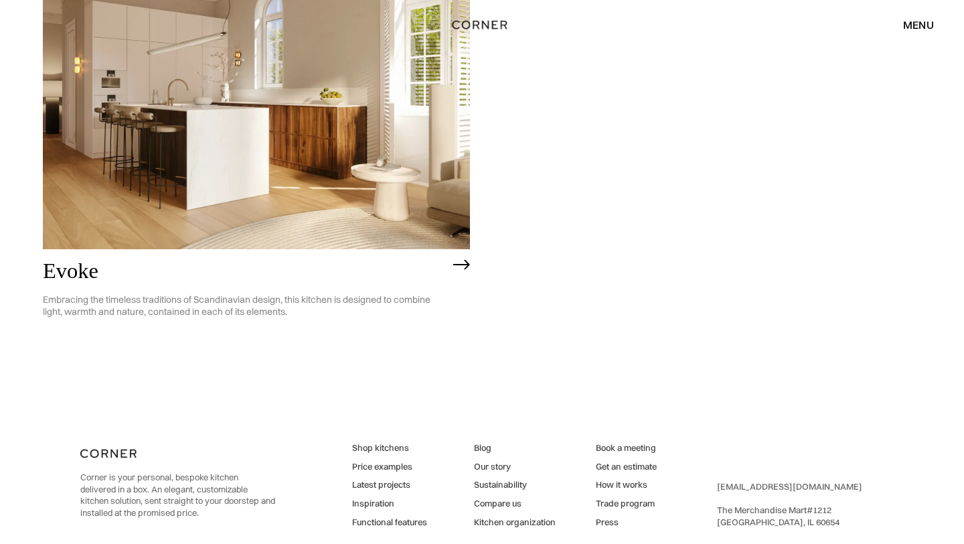
scroll to position [3495, 0]
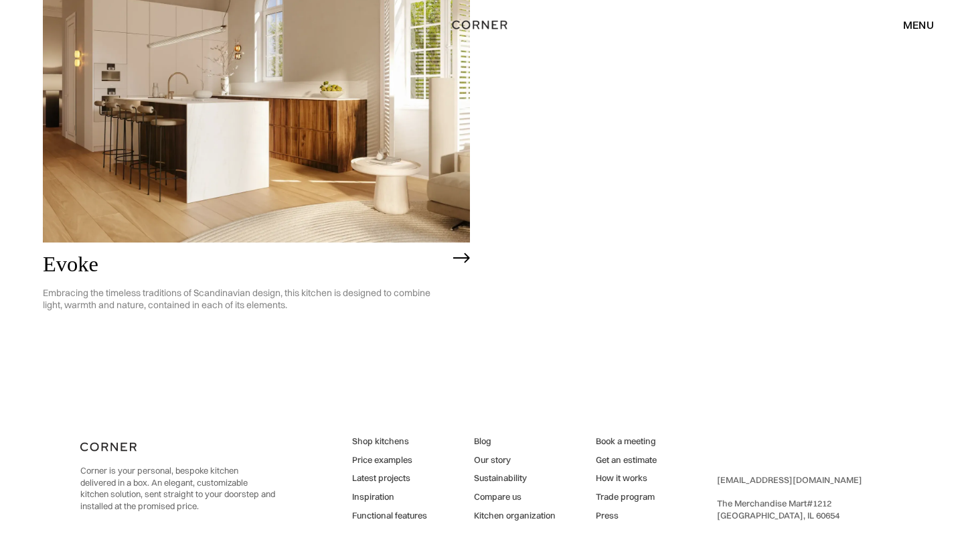
click at [374, 459] on link "Price examples" at bounding box center [389, 460] width 75 height 12
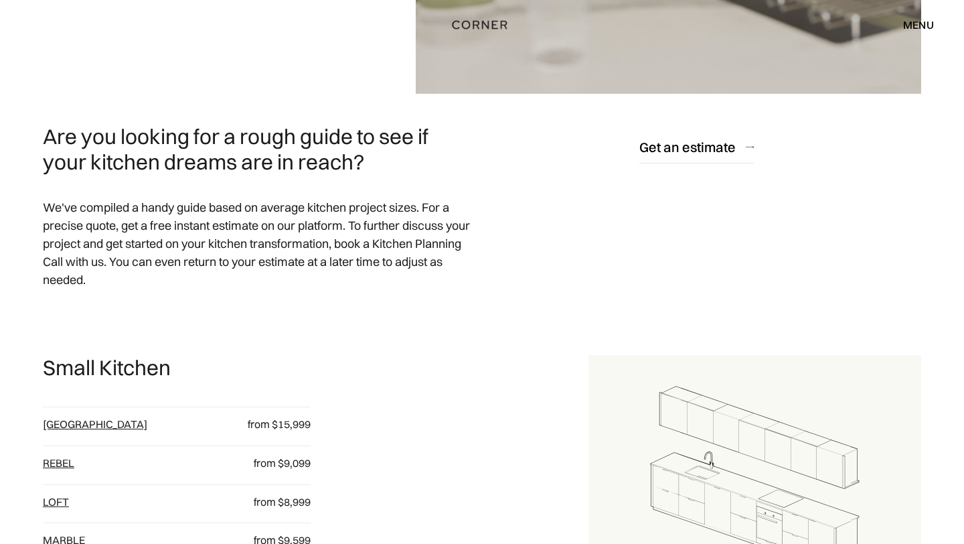
scroll to position [455, 0]
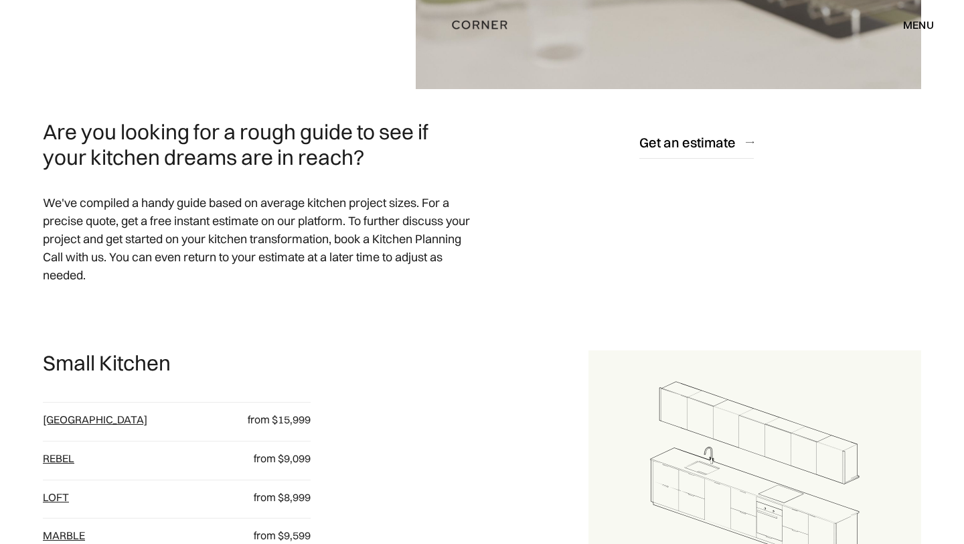
click at [58, 417] on link "[GEOGRAPHIC_DATA]" at bounding box center [95, 419] width 104 height 13
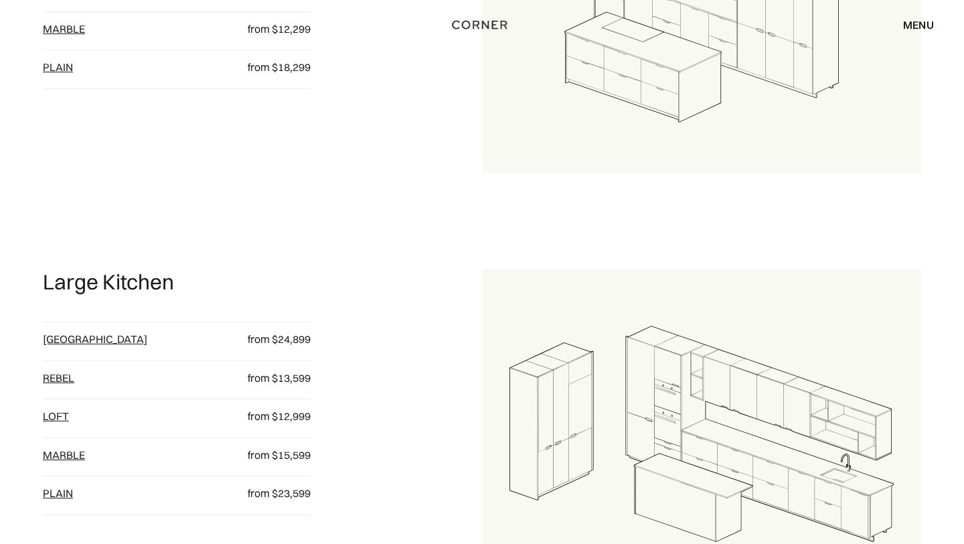
scroll to position [1311, 0]
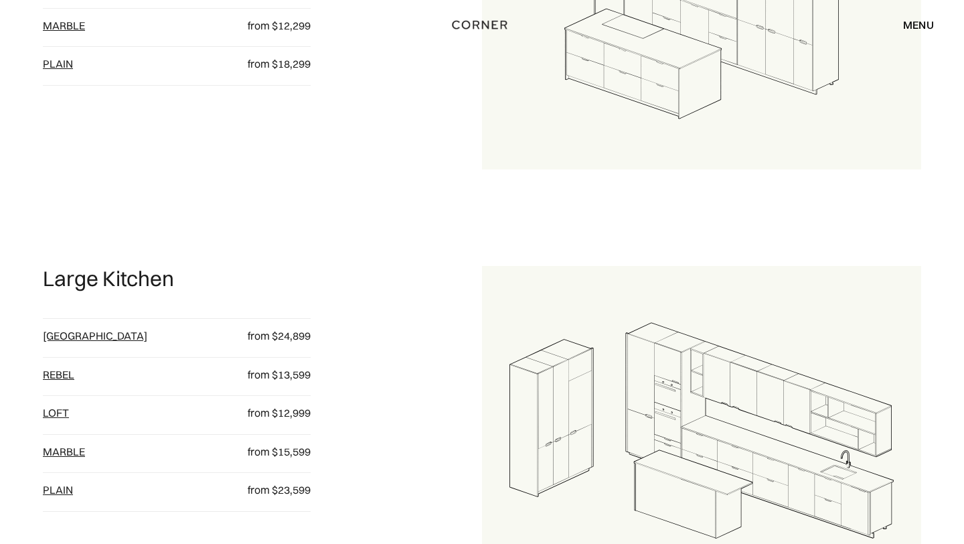
click at [59, 335] on link "[GEOGRAPHIC_DATA]" at bounding box center [95, 335] width 104 height 13
click at [60, 374] on link "Rebel" at bounding box center [58, 374] width 31 height 13
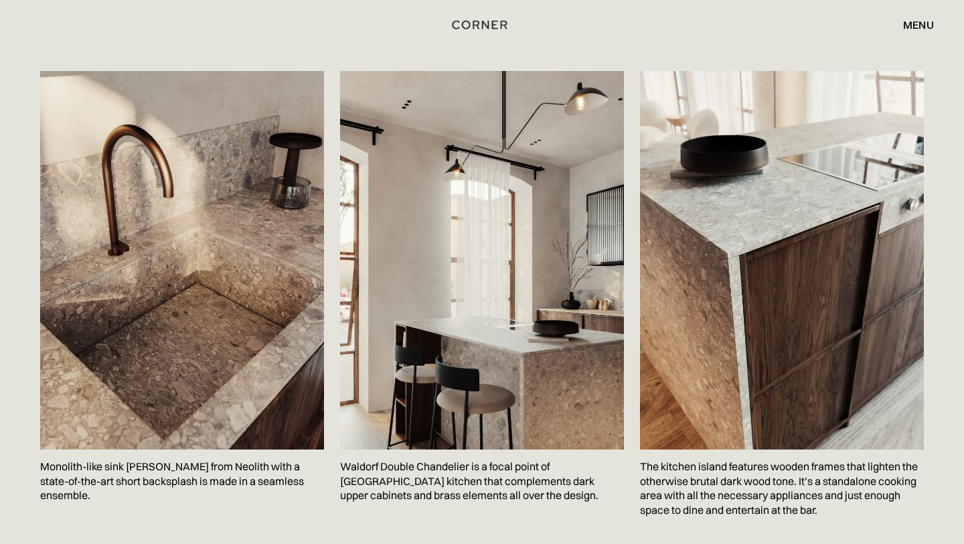
scroll to position [2141, 0]
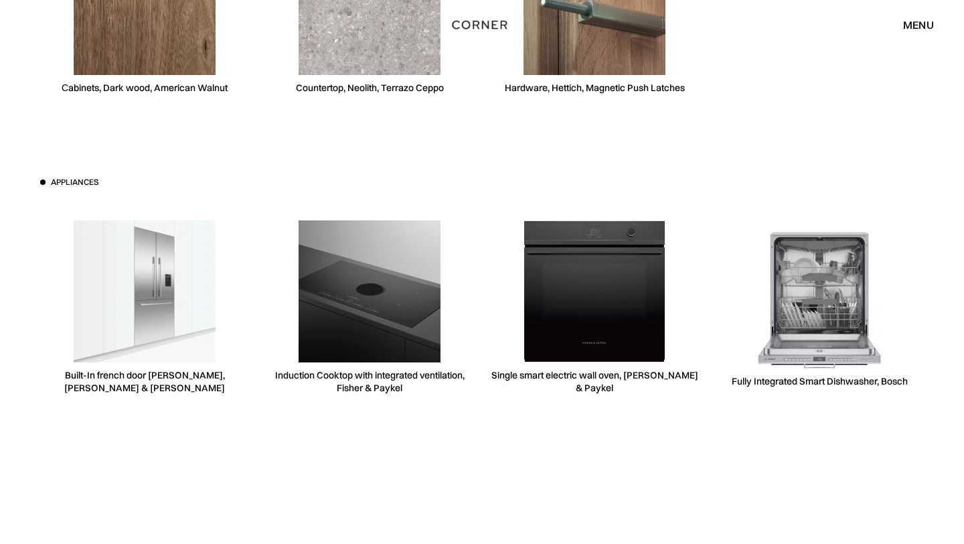
scroll to position [4030, 0]
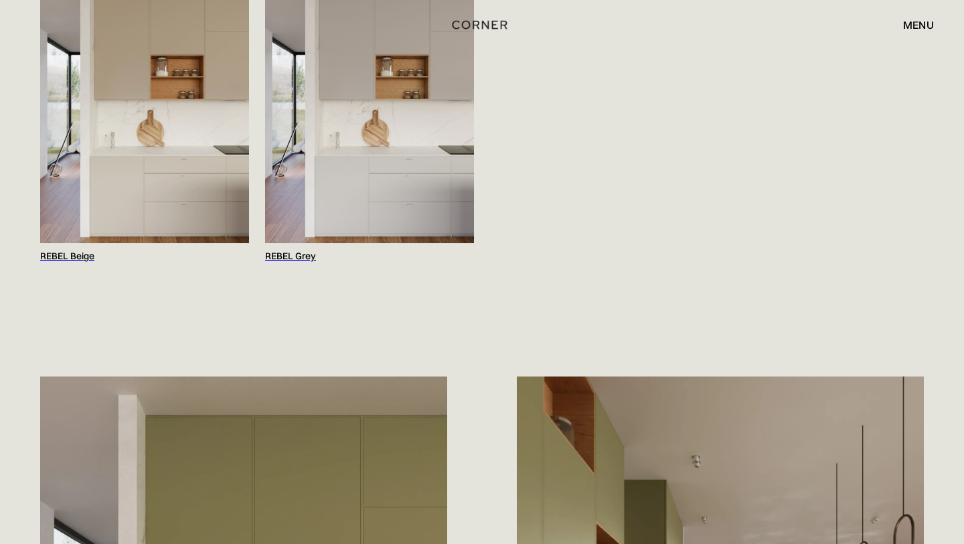
scroll to position [1483, 0]
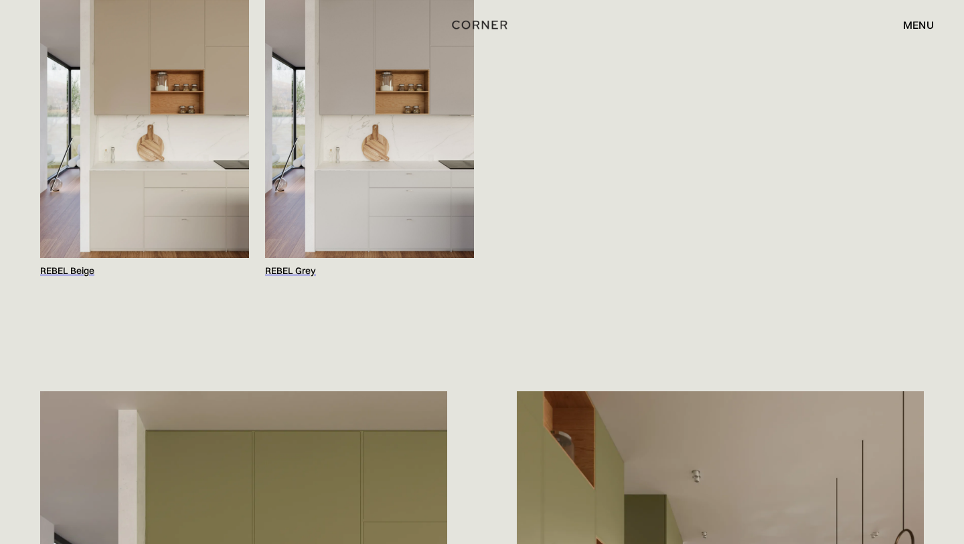
click at [161, 214] on img at bounding box center [144, 118] width 209 height 279
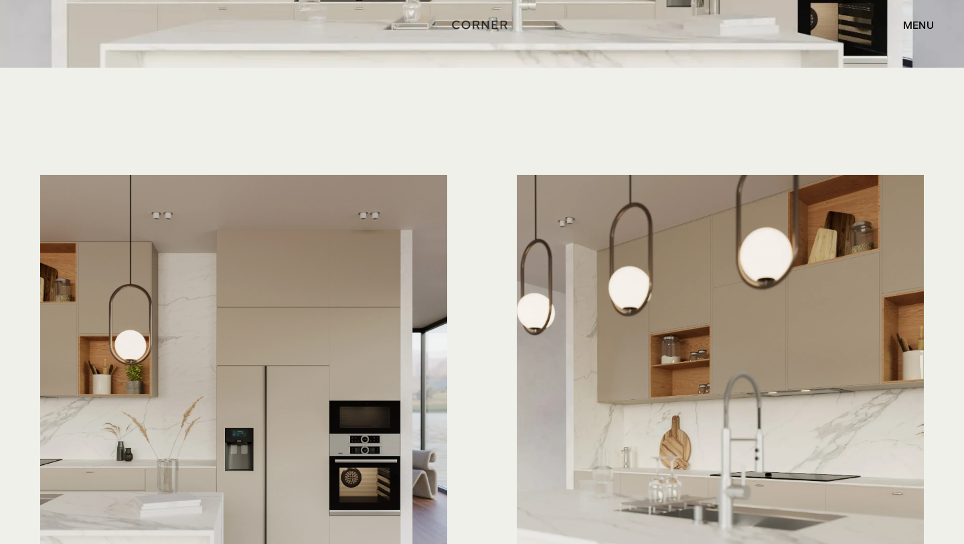
scroll to position [3451, 0]
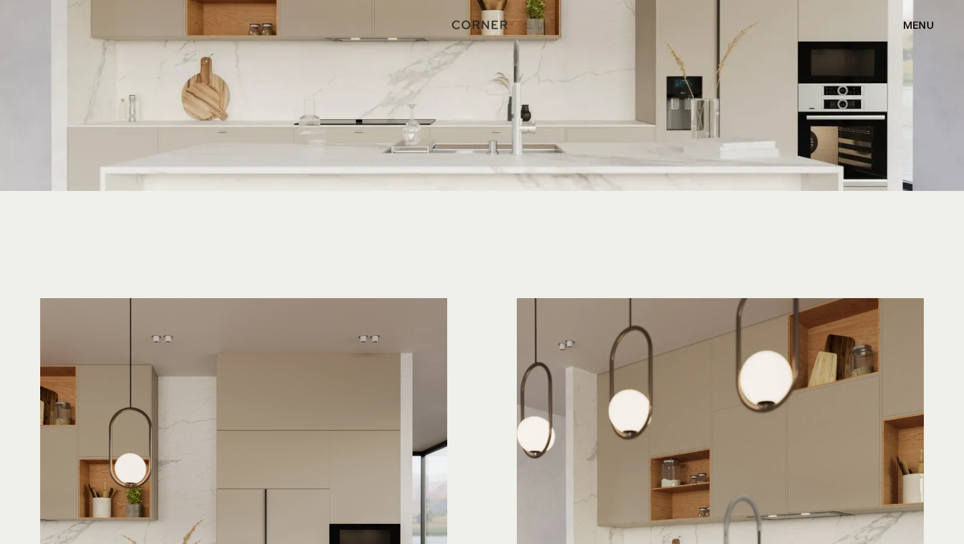
click at [921, 21] on div "menu" at bounding box center [918, 24] width 31 height 11
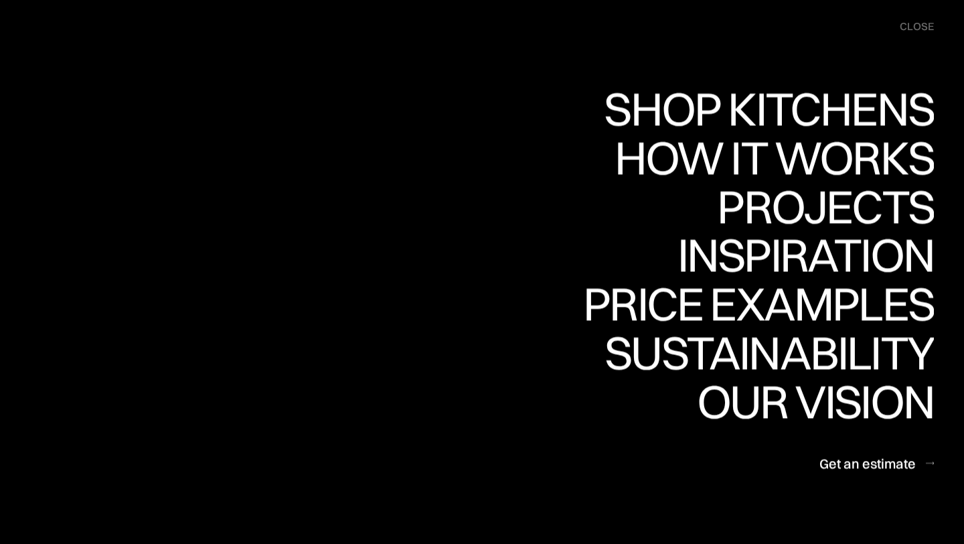
click at [919, 26] on div "close" at bounding box center [917, 26] width 34 height 15
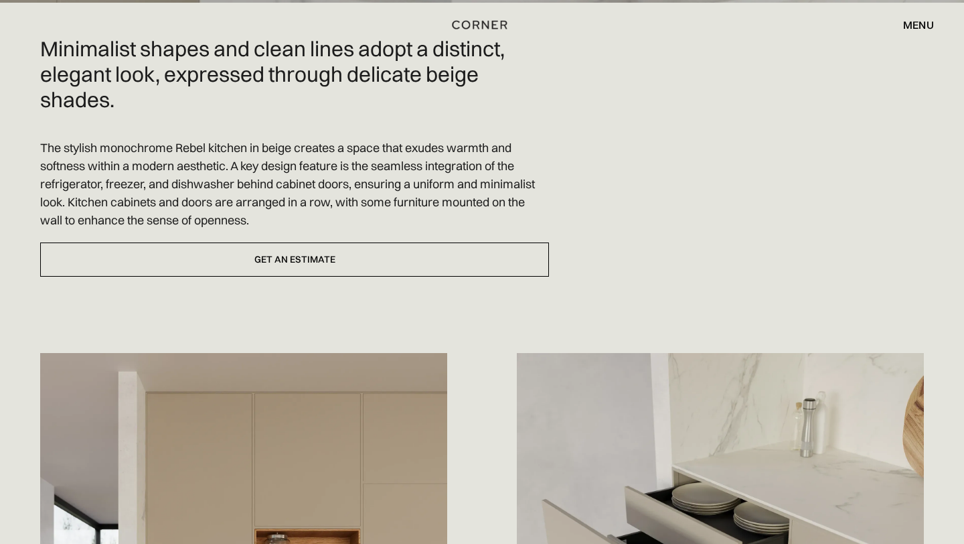
scroll to position [0, 0]
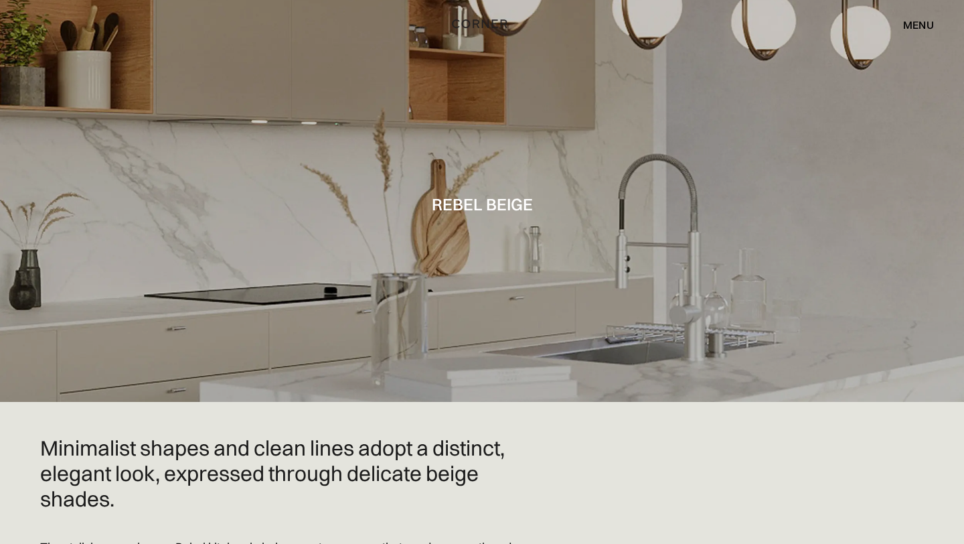
click at [479, 23] on img "home" at bounding box center [479, 23] width 55 height 17
